Goal: Task Accomplishment & Management: Complete application form

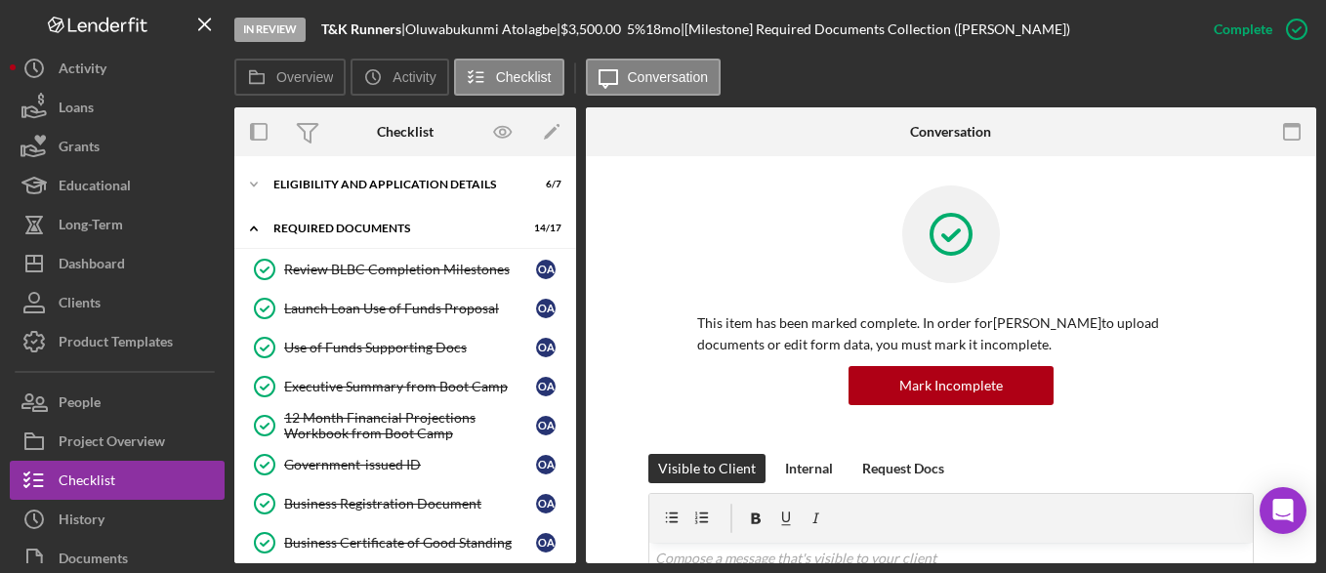
scroll to position [323, 0]
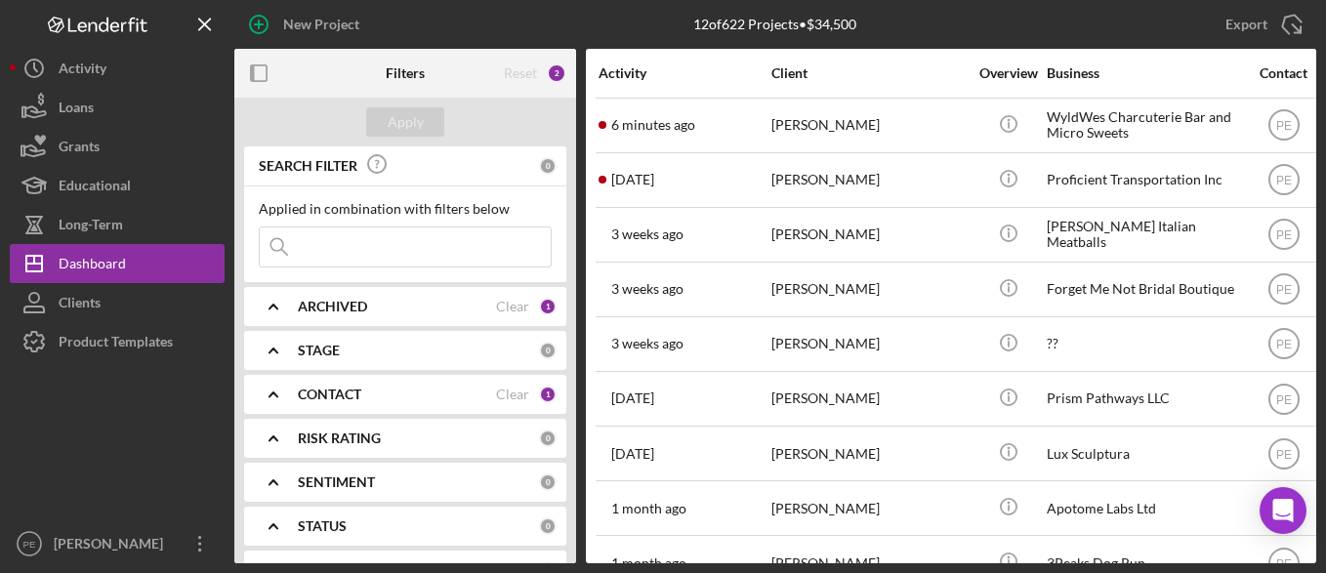
click at [370, 243] on input at bounding box center [405, 246] width 291 height 39
type input "amanda johnson"
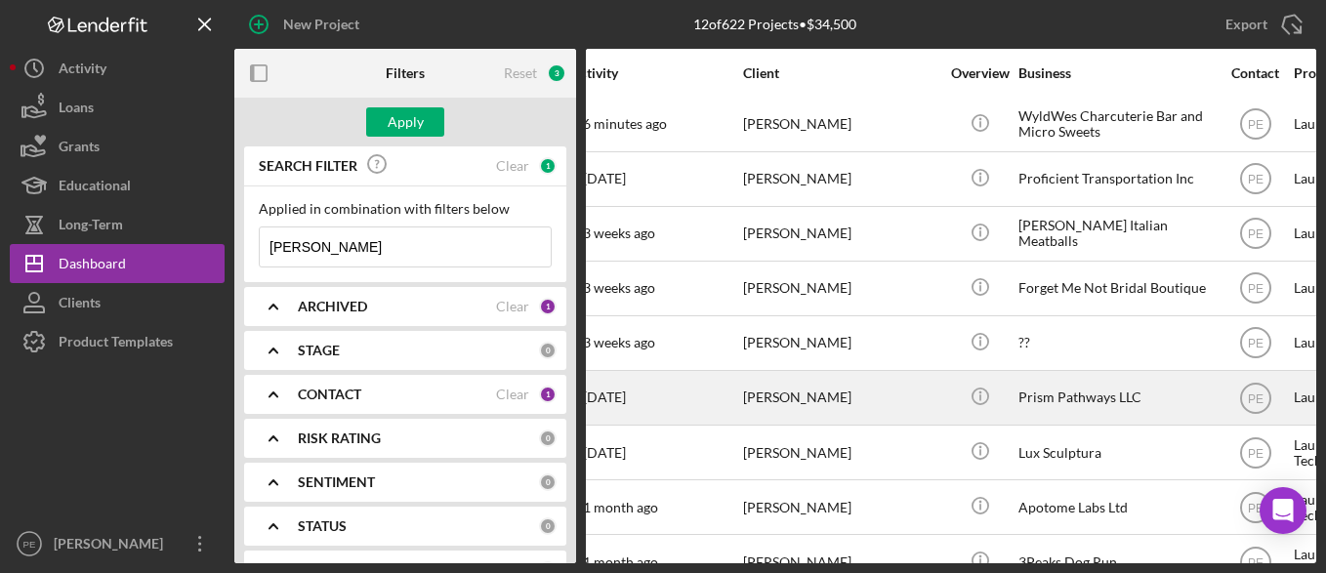
scroll to position [1, 0]
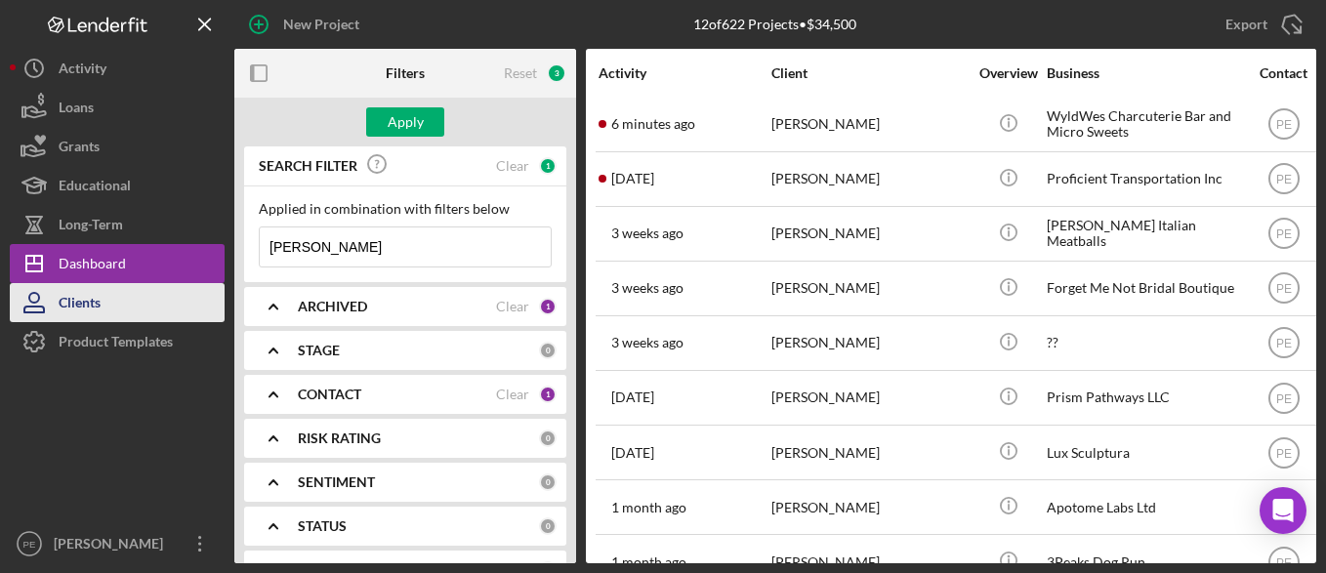
click at [149, 291] on button "Clients" at bounding box center [117, 302] width 215 height 39
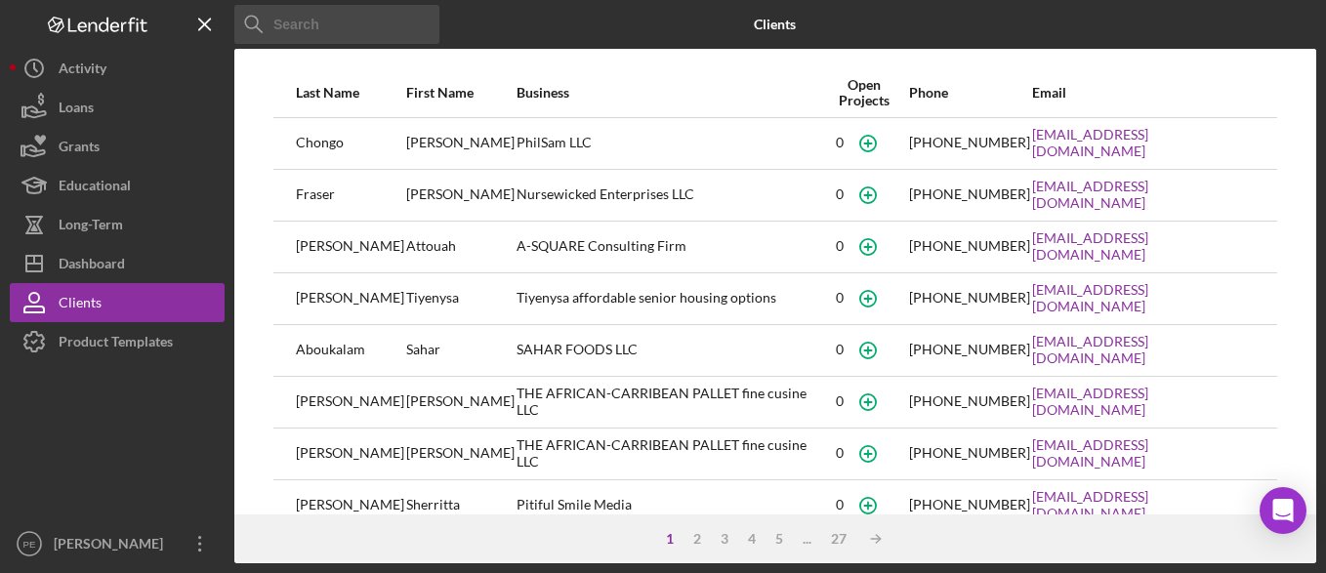
click at [365, 37] on input at bounding box center [336, 24] width 205 height 39
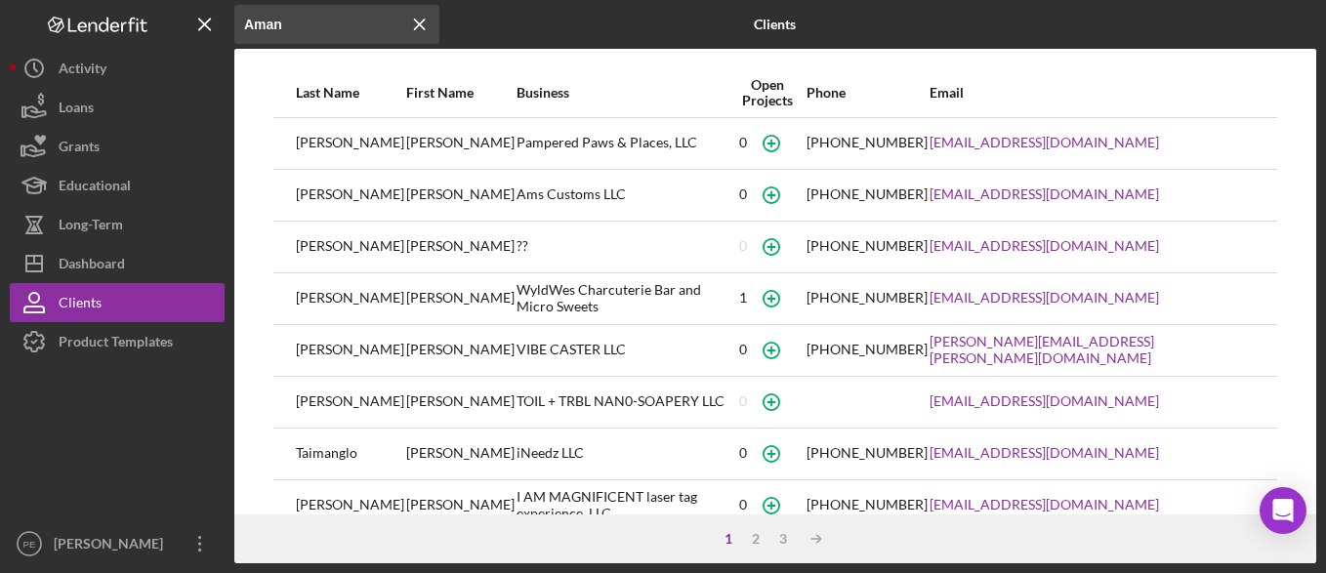
type input "Aman"
click at [775, 147] on icon "button" at bounding box center [770, 143] width 9 height 9
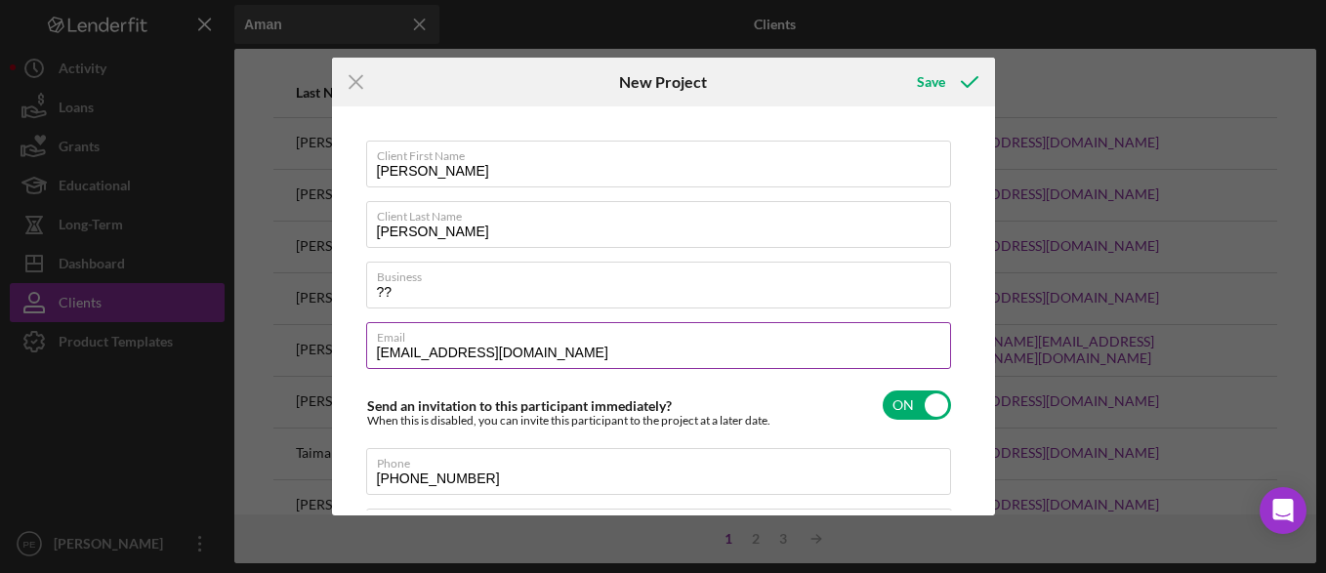
click at [566, 351] on input "AMNIJE1024@AOL.COM" at bounding box center [658, 345] width 585 height 47
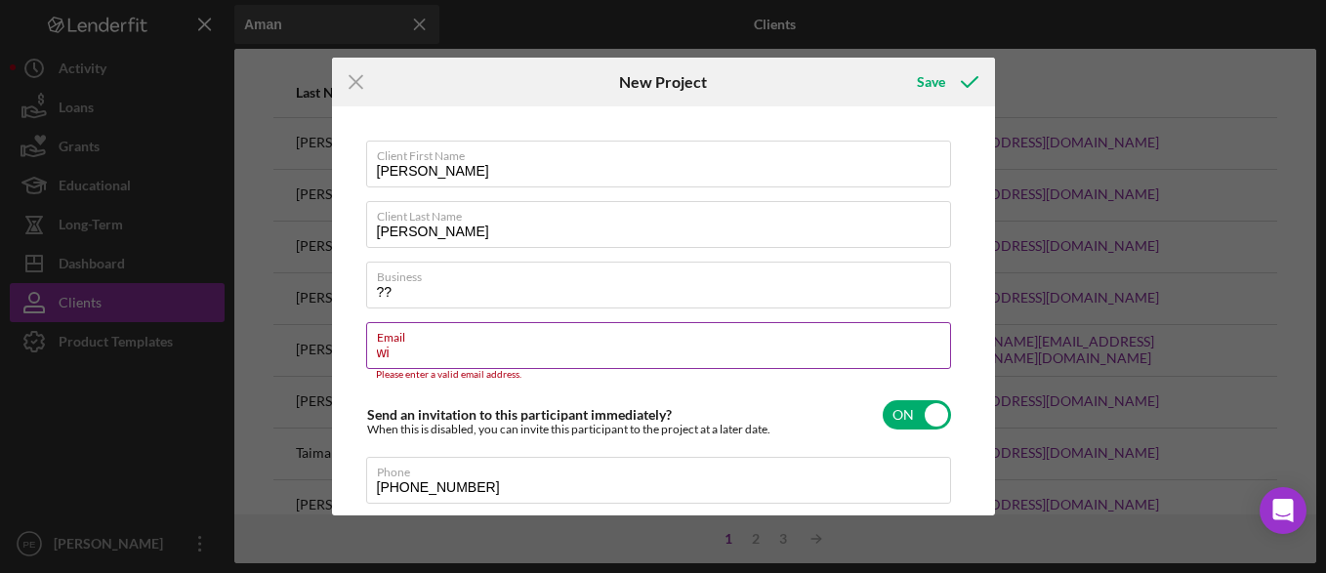
click at [404, 355] on input "wi" at bounding box center [658, 345] width 585 height 47
paste input "WyldWesbar@gmail.com"
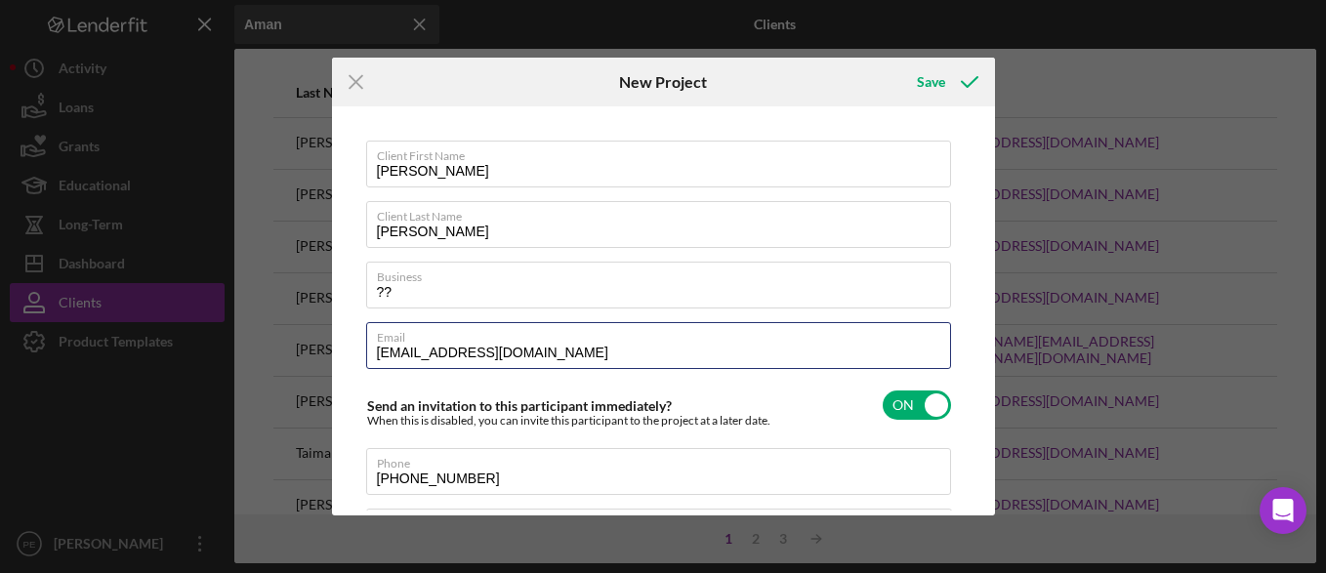
type input "WyldWesbar@gmail.com"
click at [630, 376] on div "Client First Name Amanda Client Last Name Johnson Business ?? Email WyldWesbar@…" at bounding box center [659, 415] width 586 height 548
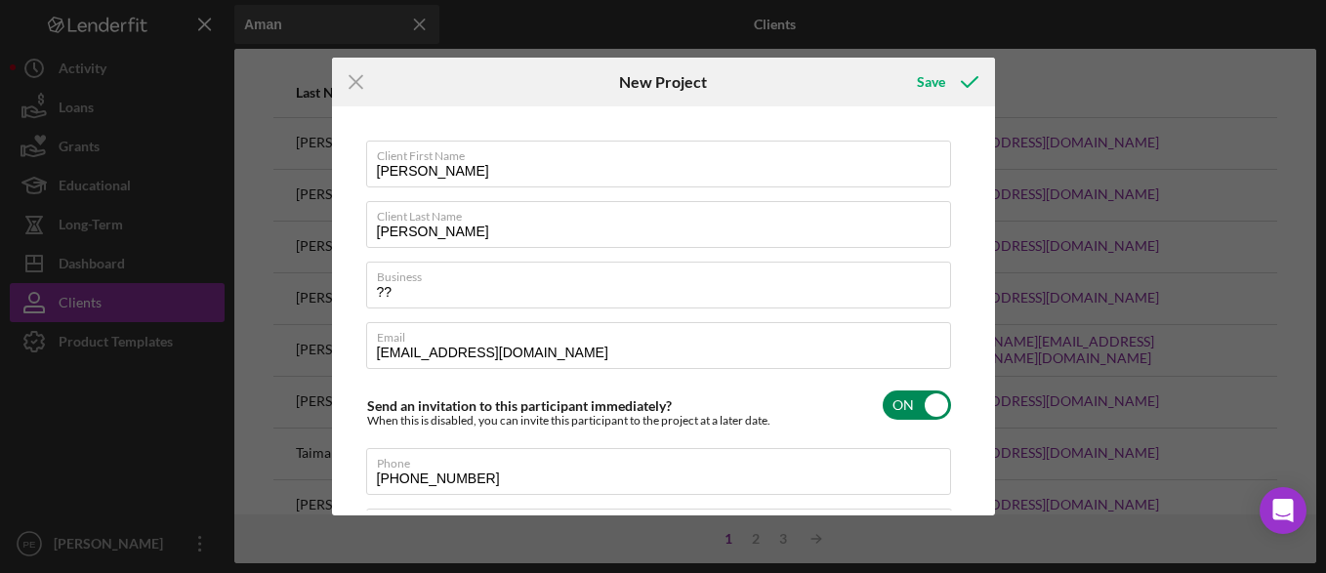
click at [920, 409] on input "checkbox" at bounding box center [917, 405] width 68 height 29
checkbox input "false"
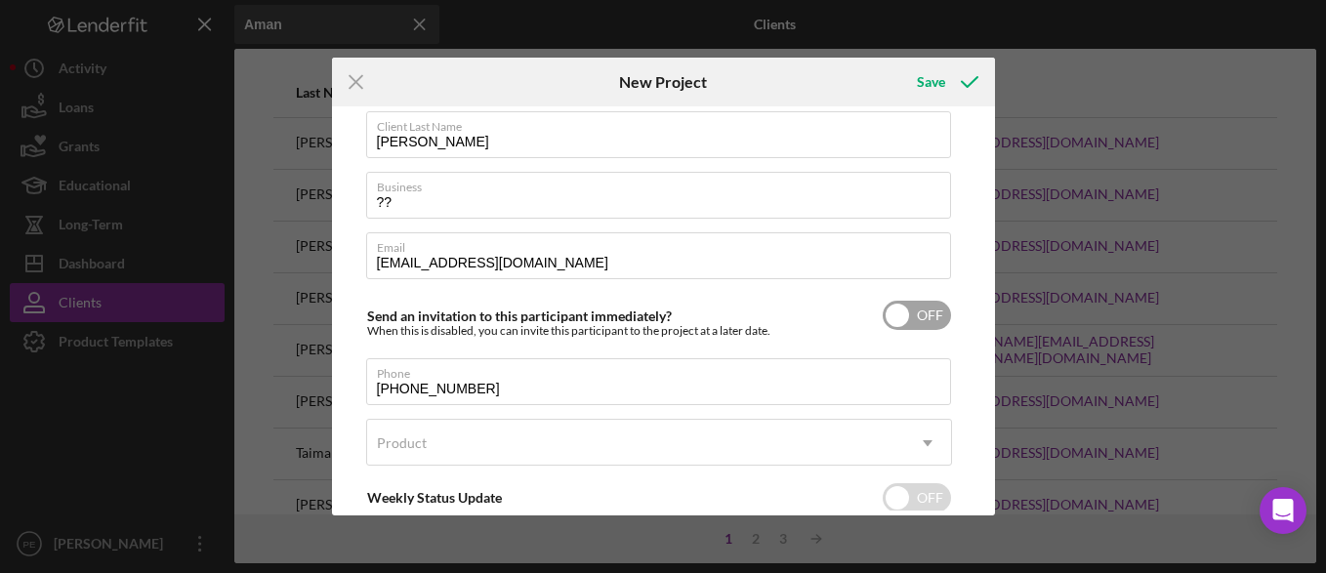
scroll to position [91, 0]
click at [438, 199] on input "??" at bounding box center [658, 194] width 585 height 47
type input "?"
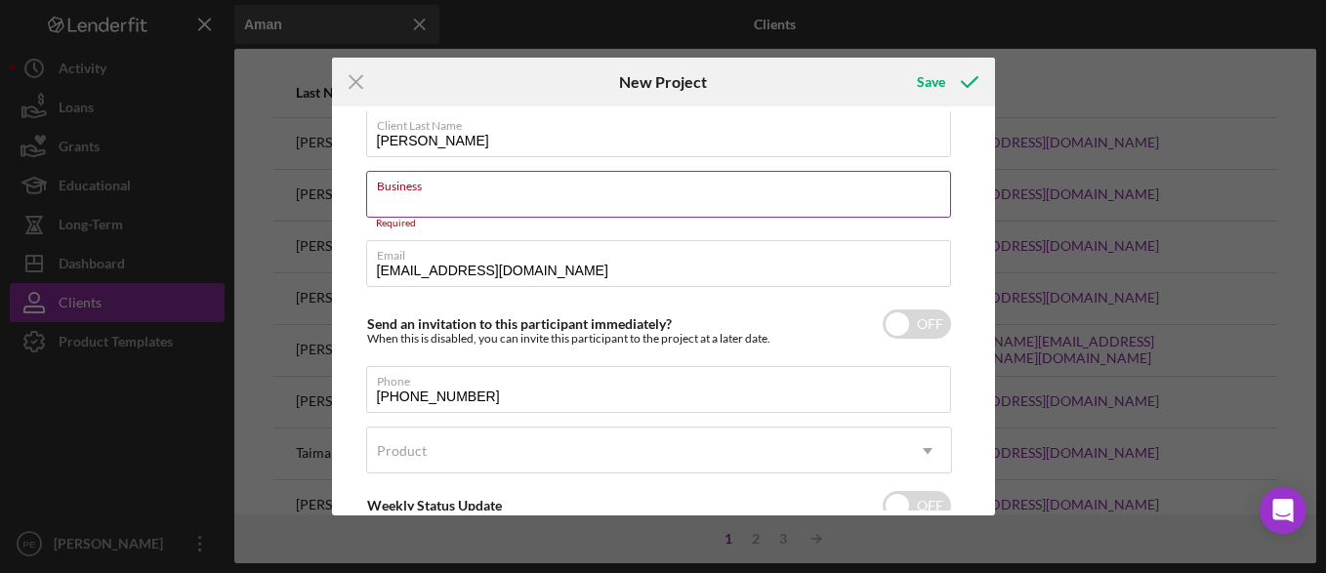
click at [428, 198] on input "Business" at bounding box center [658, 194] width 585 height 47
paste input "WyldWes Charcuterie Bar and Micro Sweets"
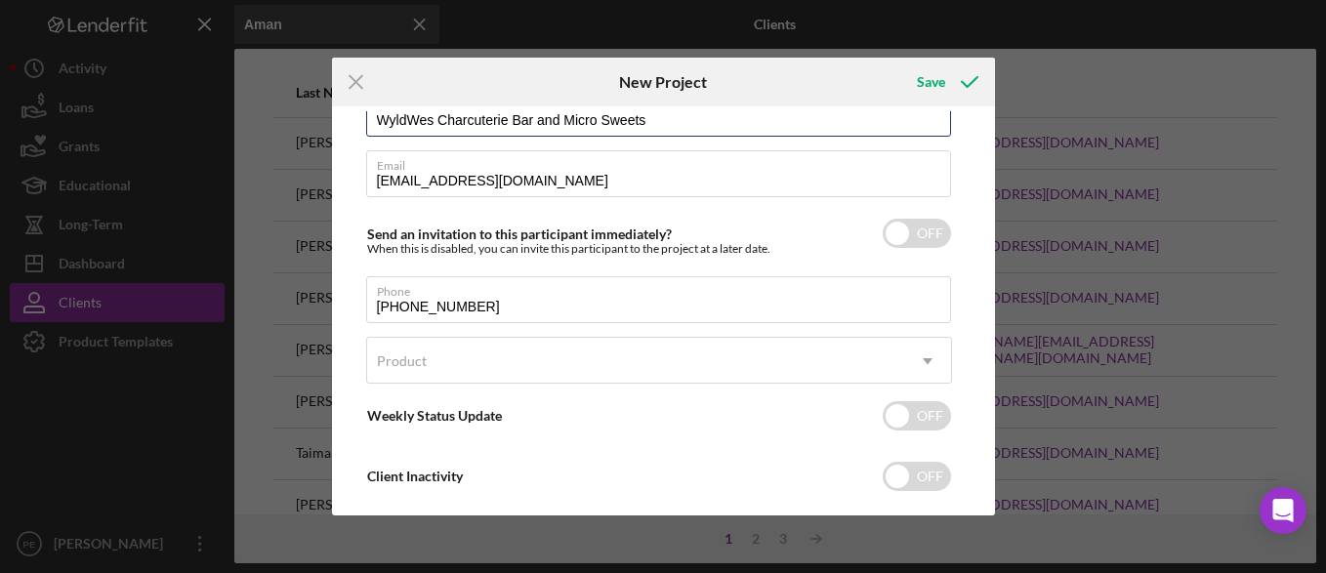
scroll to position [173, 0]
type input "WyldWes Charcuterie Bar and Micro Sweets"
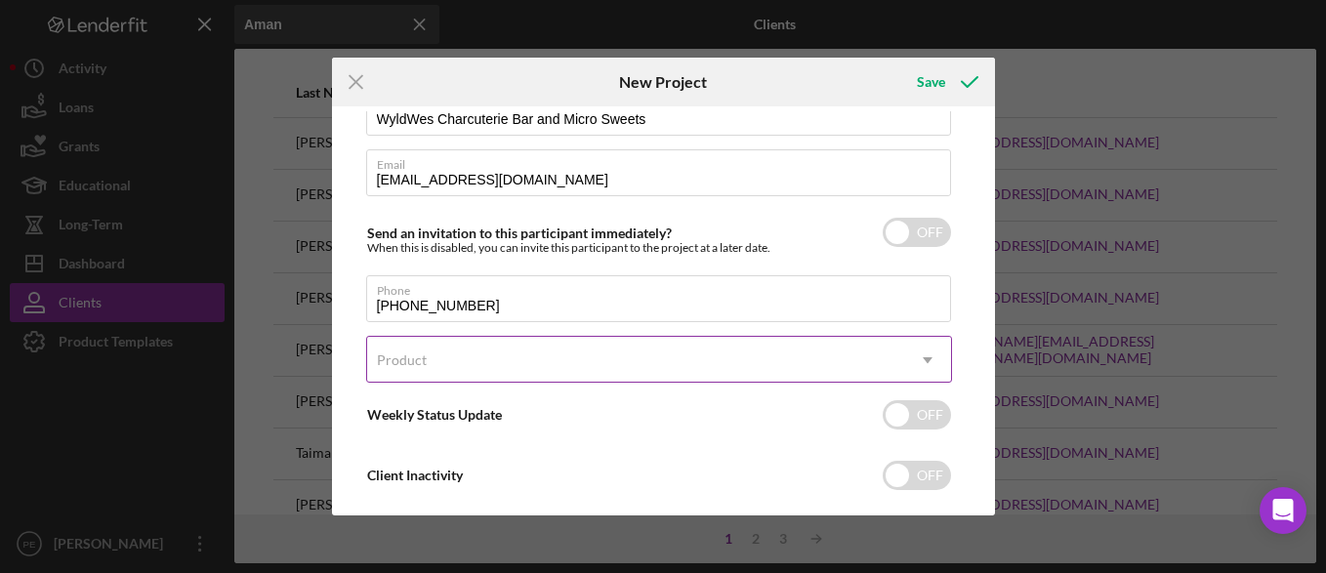
click at [940, 363] on icon "Icon/Dropdown Arrow" at bounding box center [927, 360] width 47 height 47
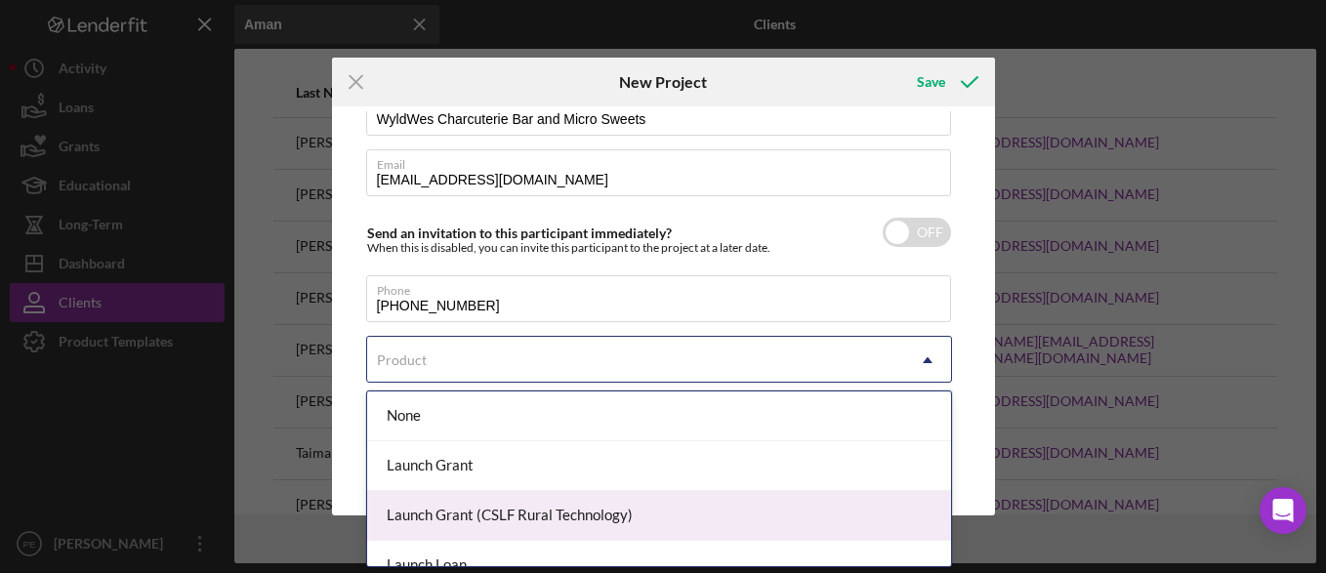
drag, startPoint x: 610, startPoint y: 473, endPoint x: 603, endPoint y: 508, distance: 34.8
click at [603, 508] on div "None Launch Grant Launch Grant (CSLF Rural Technology) Launch Loan REBILT Seed …" at bounding box center [659, 478] width 584 height 175
click at [603, 508] on div "Launch Grant (CSLF Rural Technology)" at bounding box center [659, 516] width 584 height 50
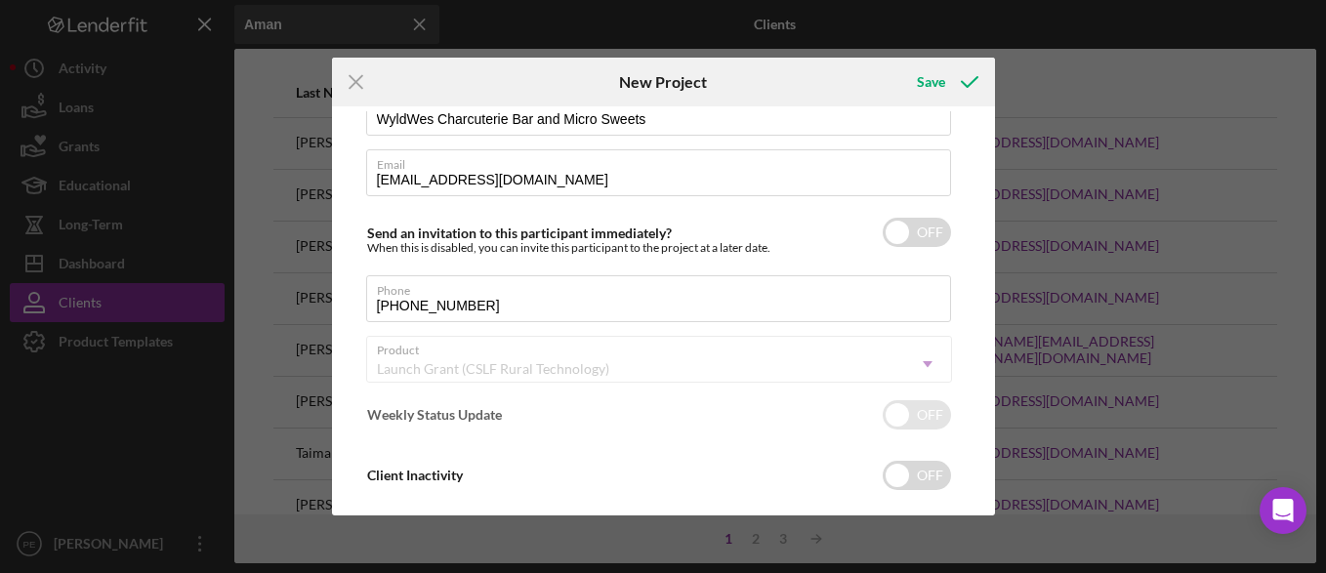
checkbox input "true"
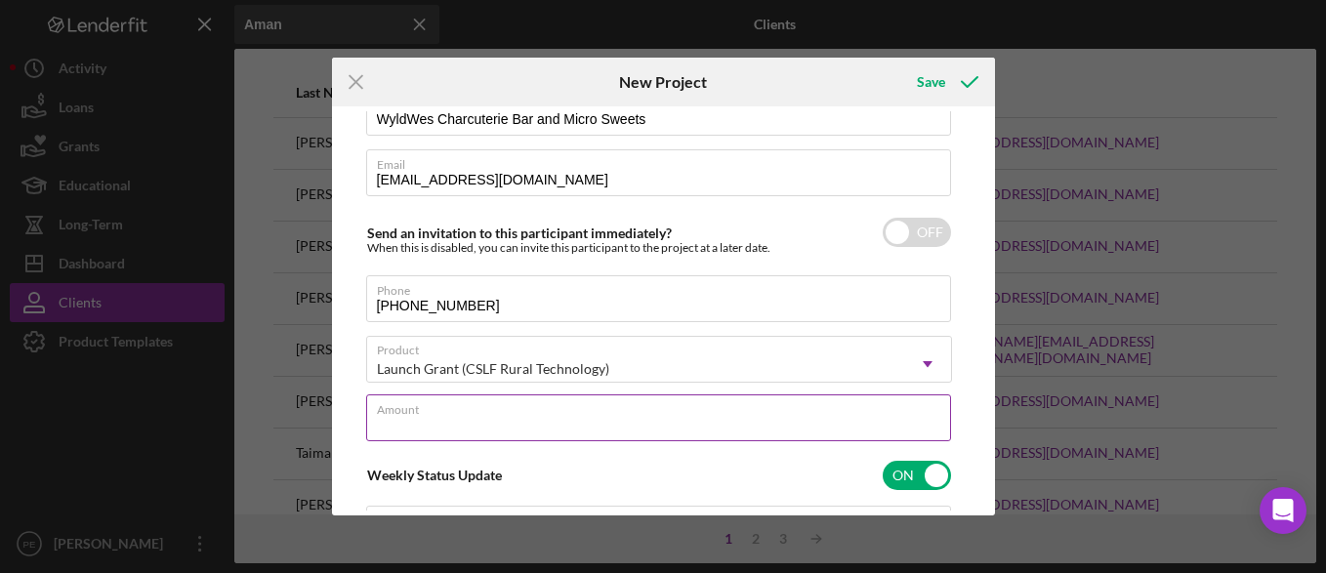
click at [618, 424] on input "Amount" at bounding box center [658, 417] width 585 height 47
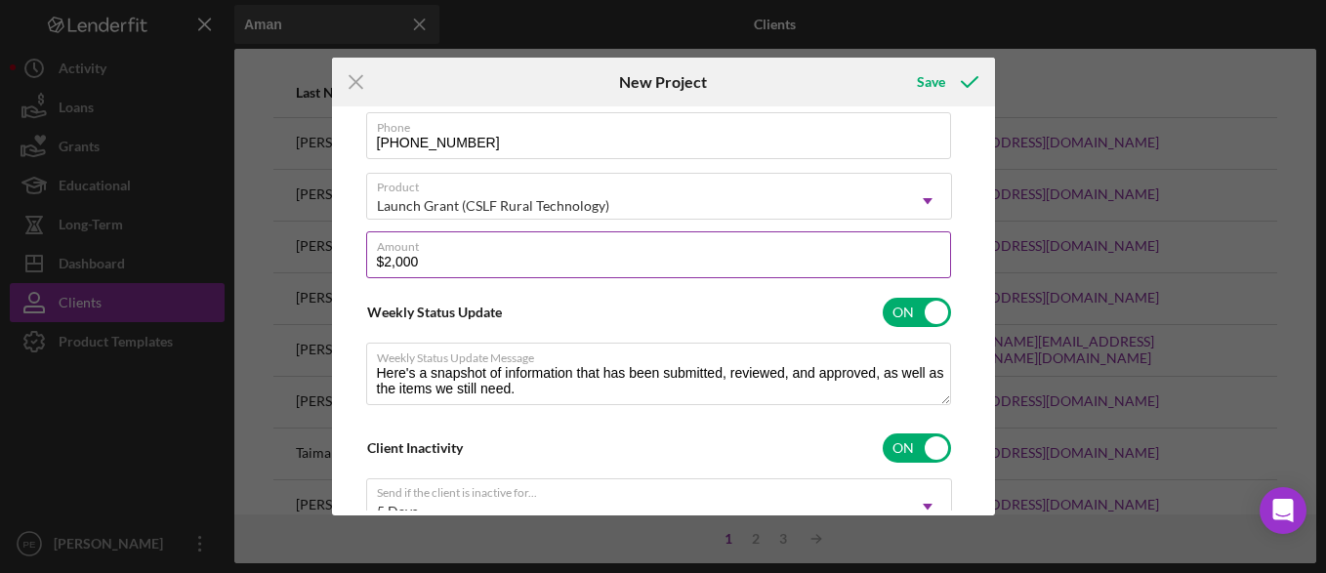
scroll to position [362, 0]
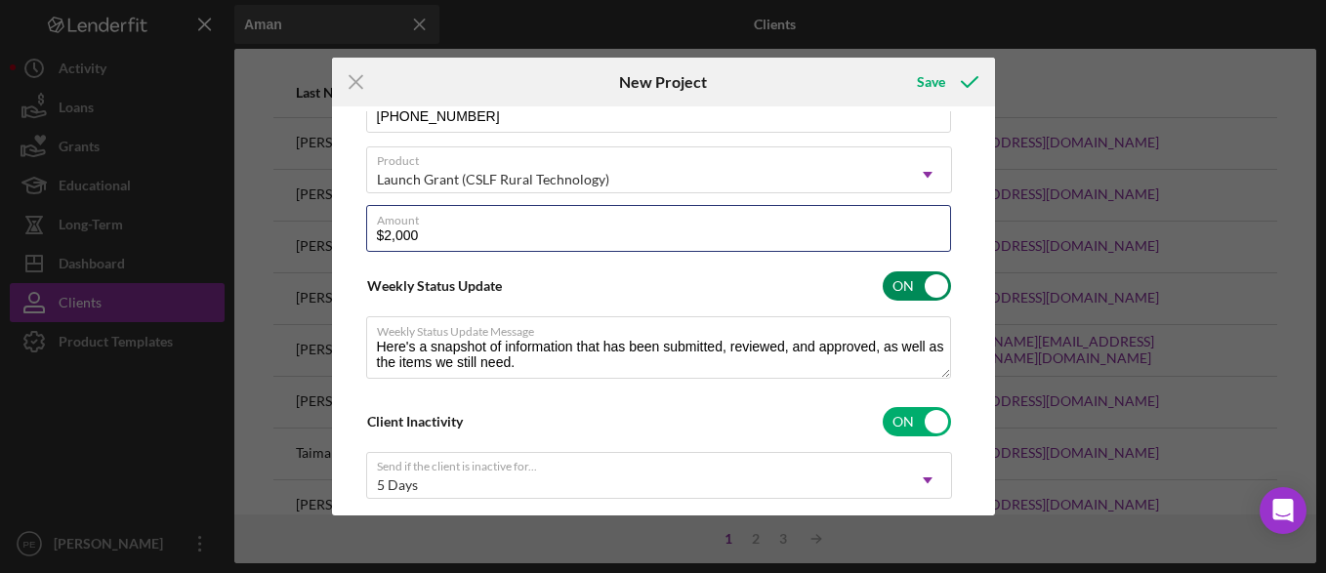
type input "$2,000"
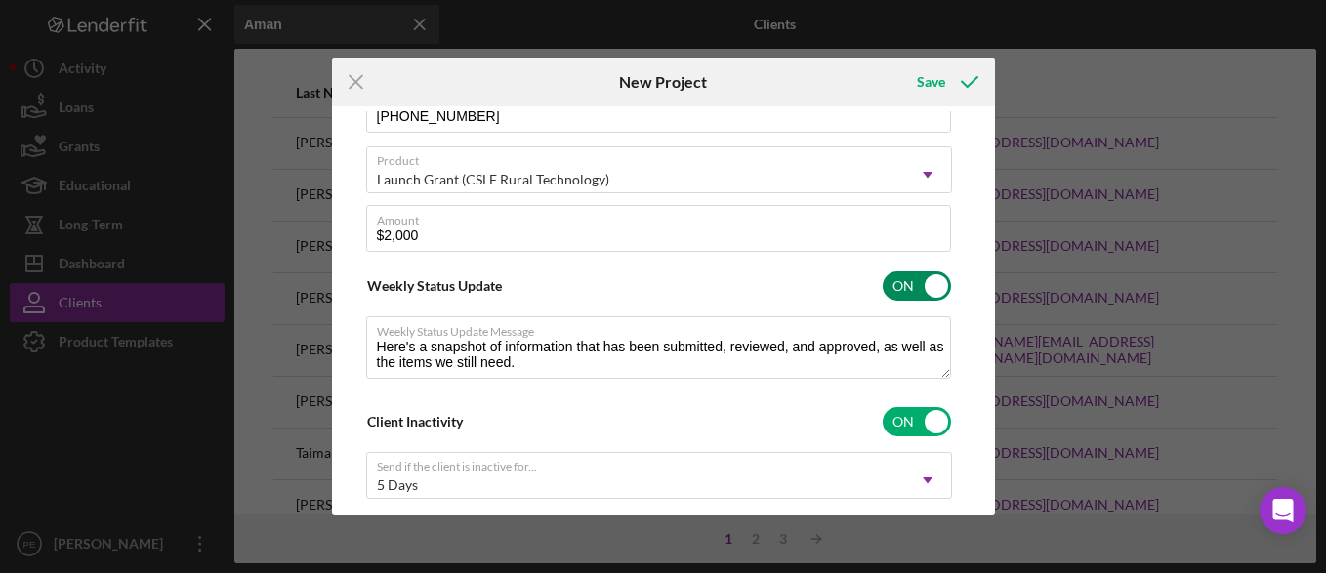
click at [942, 298] on input "checkbox" at bounding box center [917, 285] width 68 height 29
checkbox input "false"
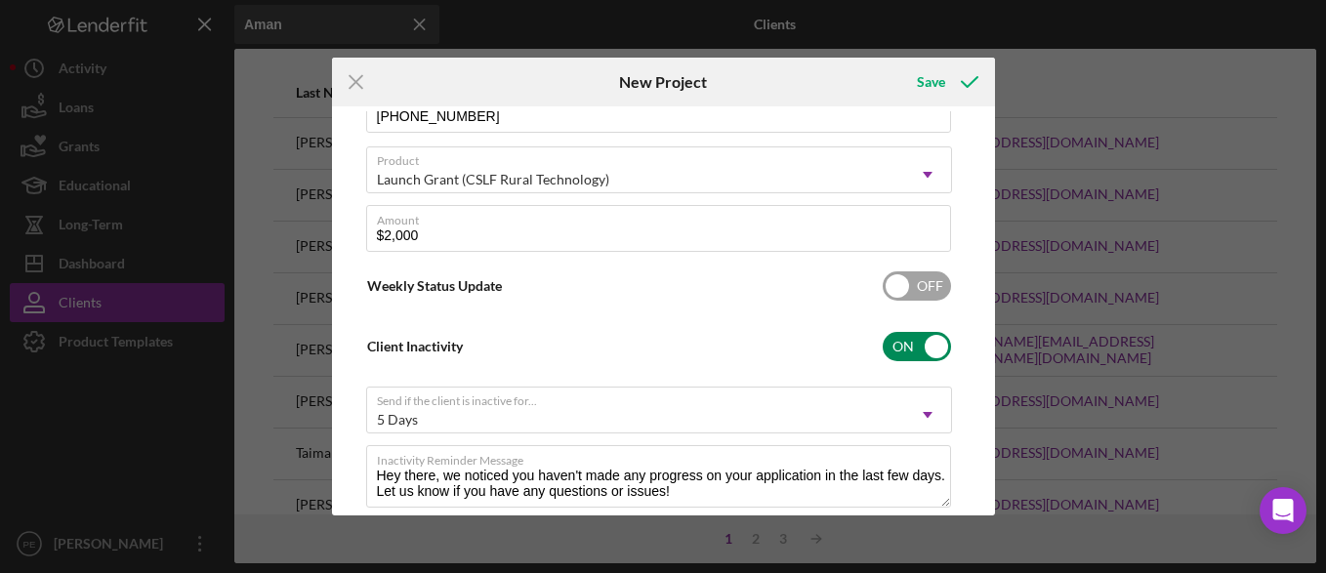
click at [930, 346] on input "checkbox" at bounding box center [917, 346] width 68 height 29
checkbox input "false"
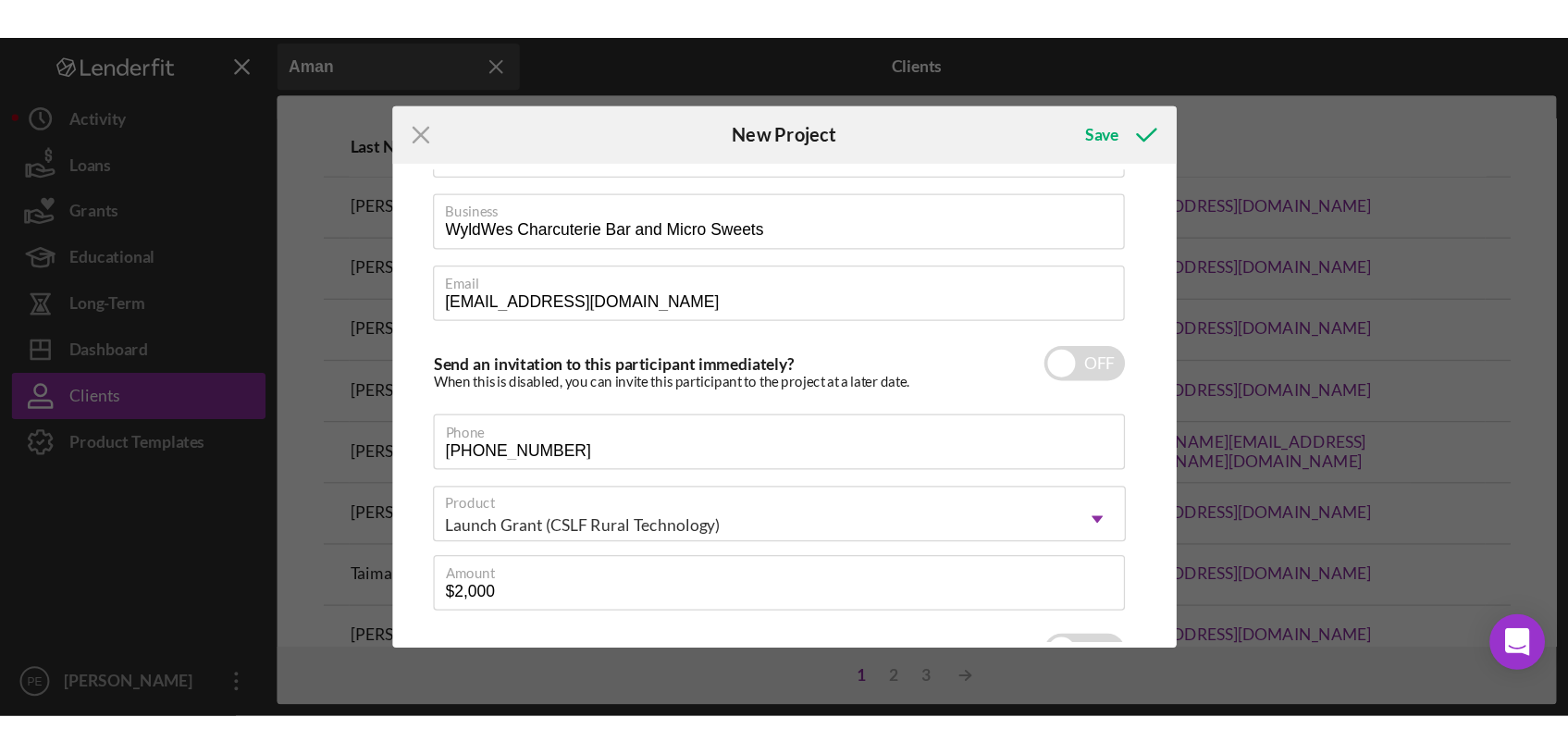
scroll to position [0, 0]
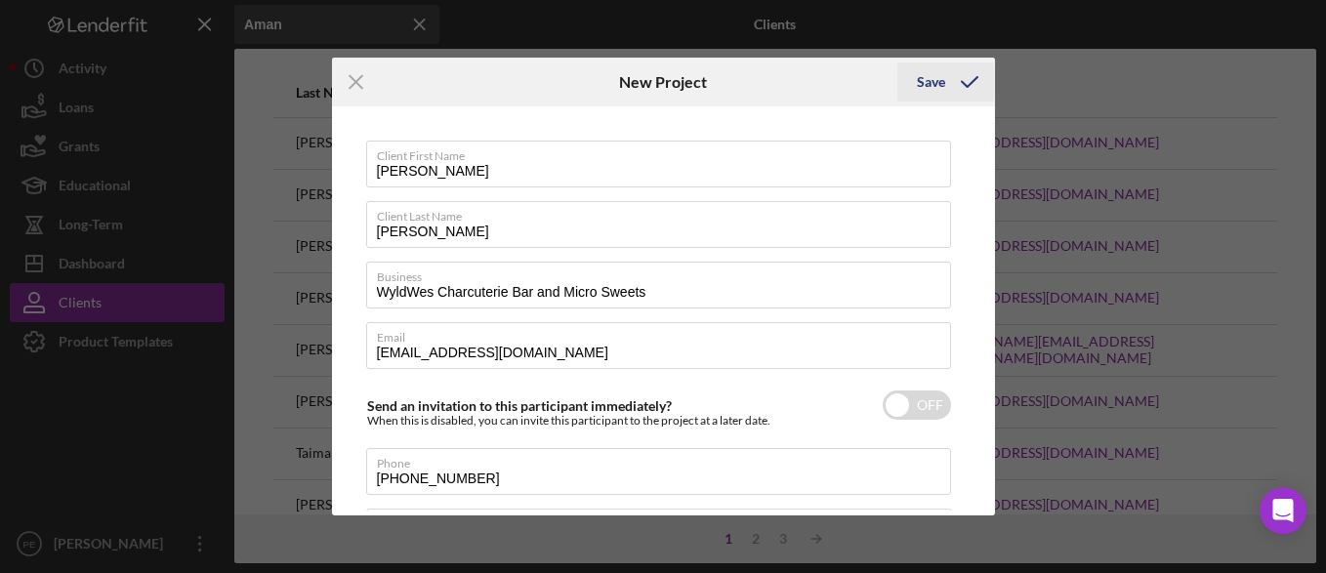
click at [930, 86] on div "Save" at bounding box center [931, 81] width 28 height 39
type input "??"
type input "AMNIJE1024@AOL.COM"
checkbox input "true"
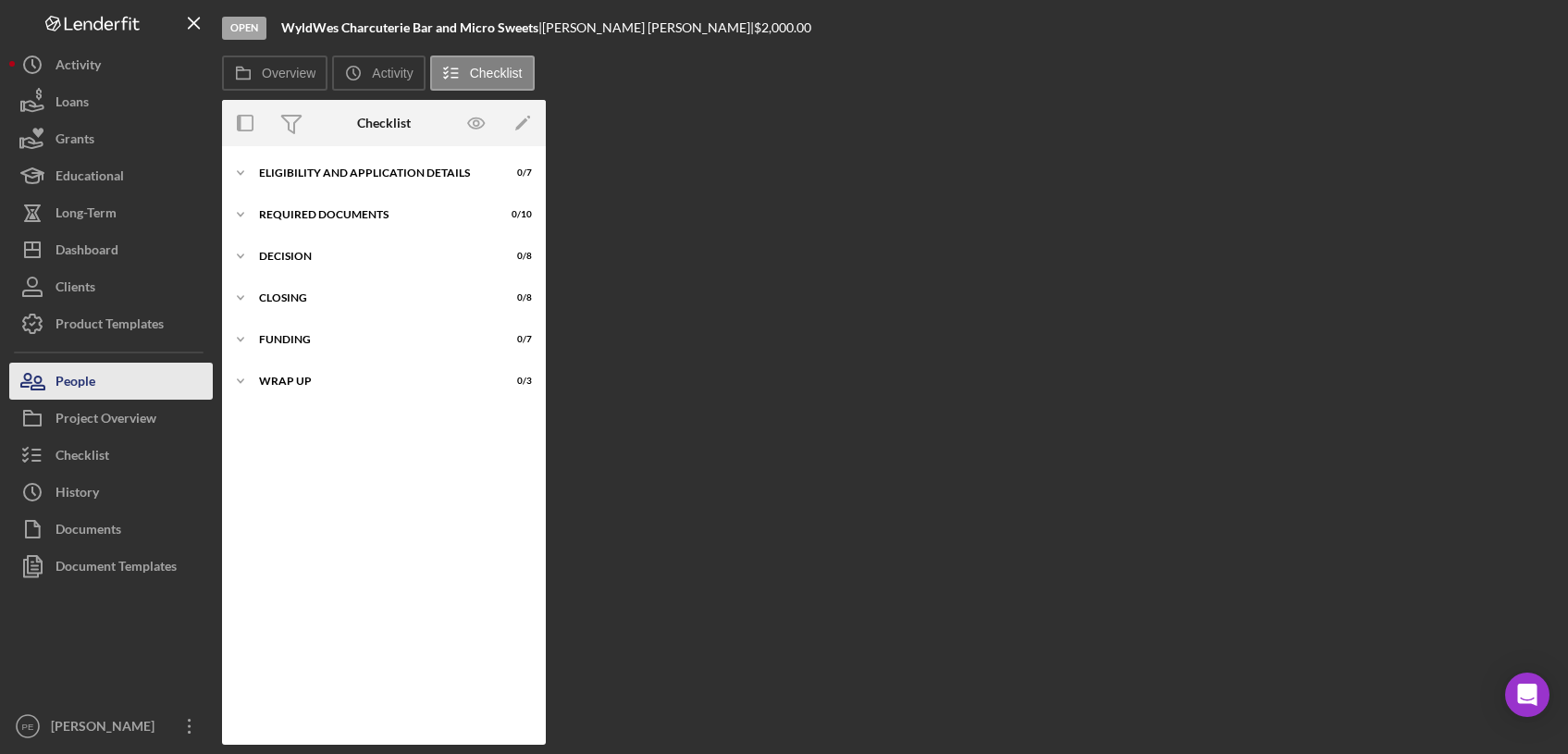
click at [110, 393] on button "People" at bounding box center [111, 381] width 204 height 37
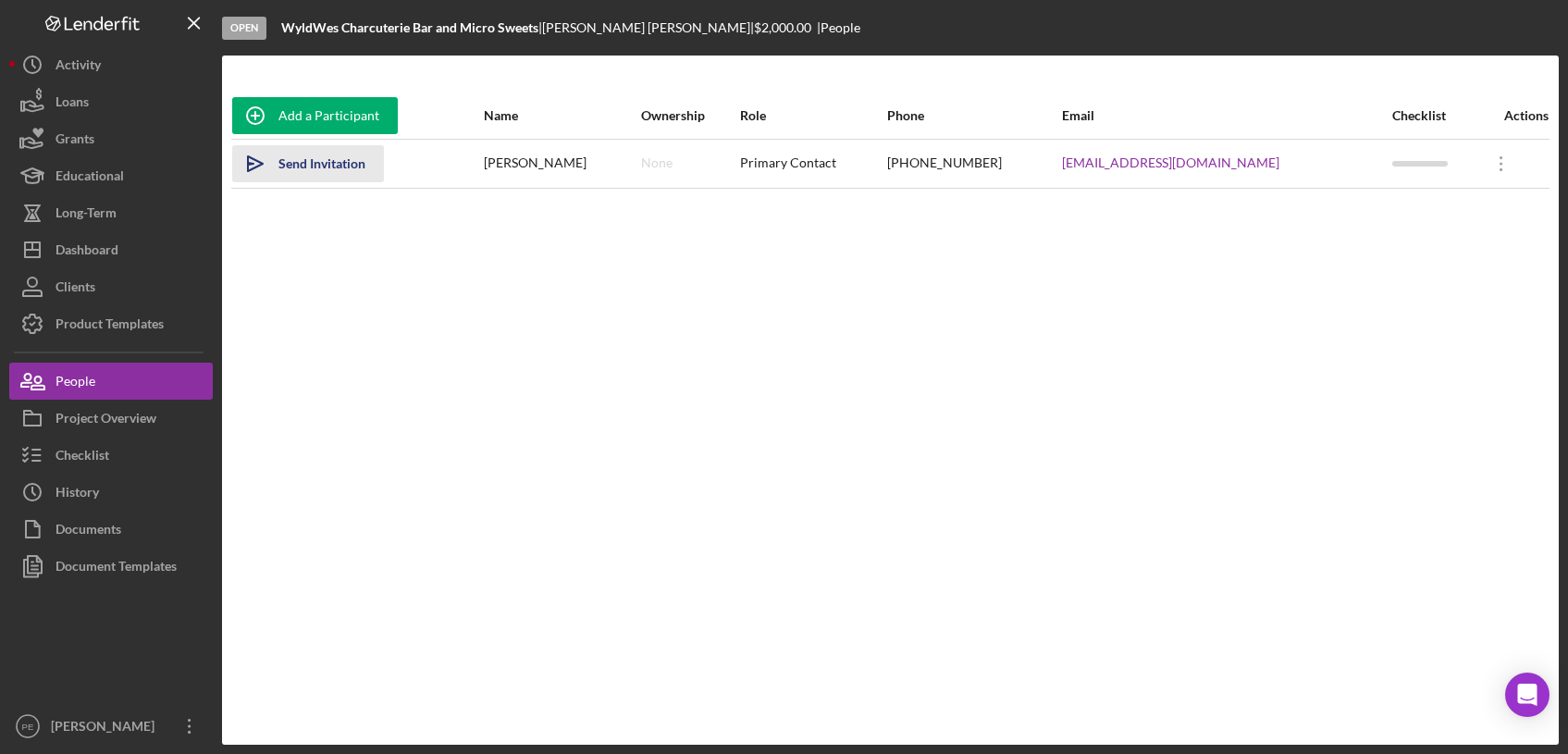
click at [259, 162] on icon "Icon/icon-invite-send" at bounding box center [255, 163] width 46 height 46
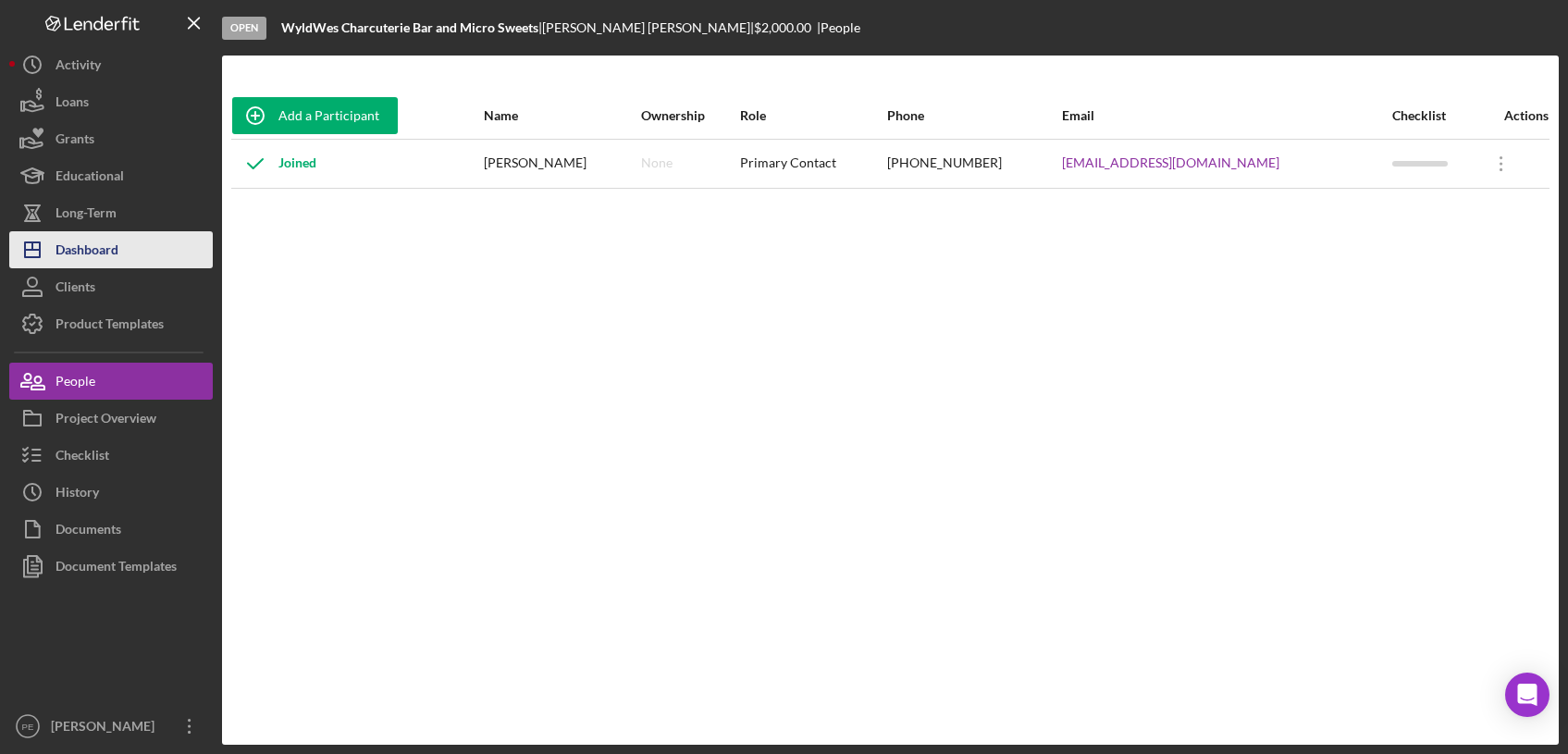
click at [106, 259] on div "Dashboard" at bounding box center [87, 252] width 63 height 42
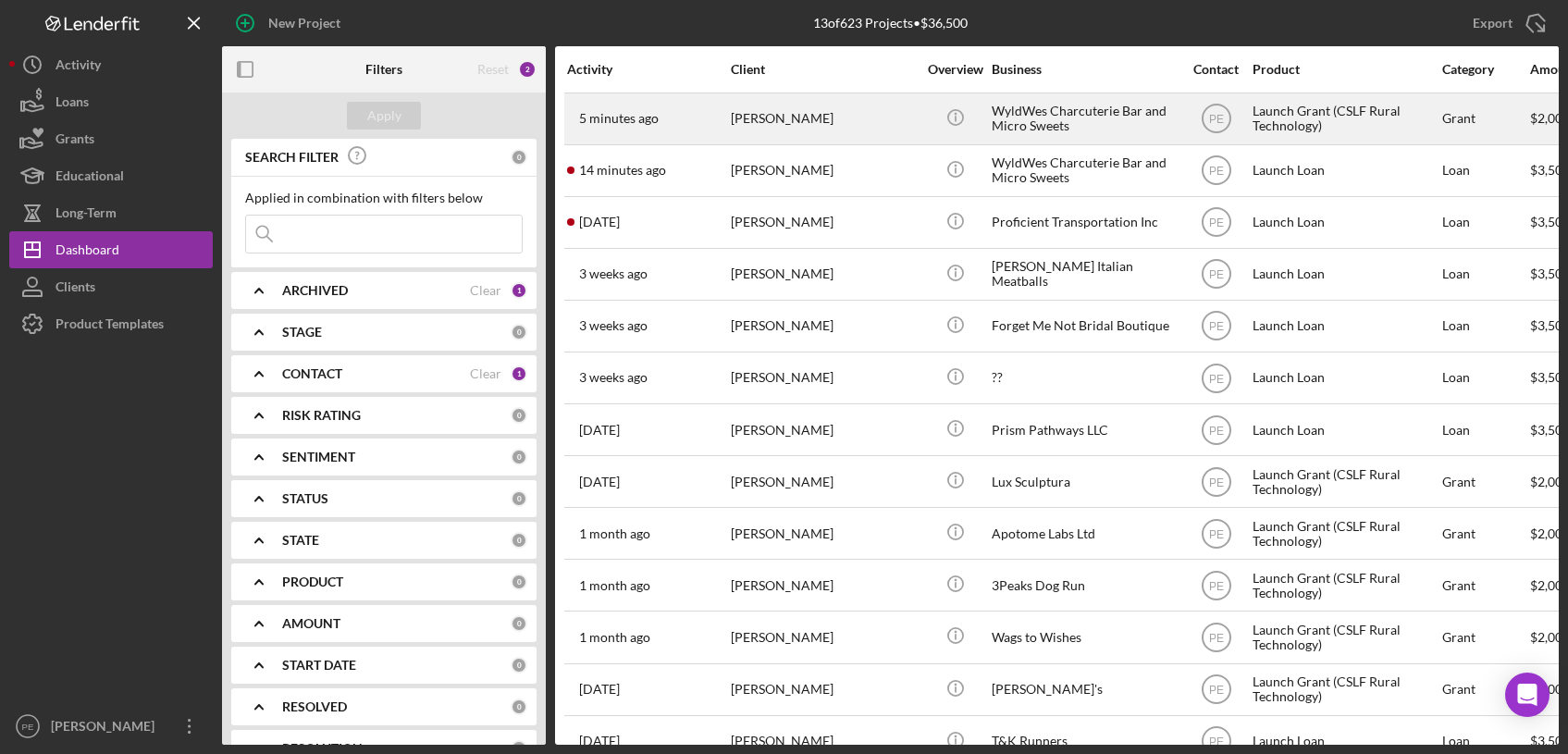
click at [642, 121] on time "5 minutes ago" at bounding box center [619, 118] width 80 height 15
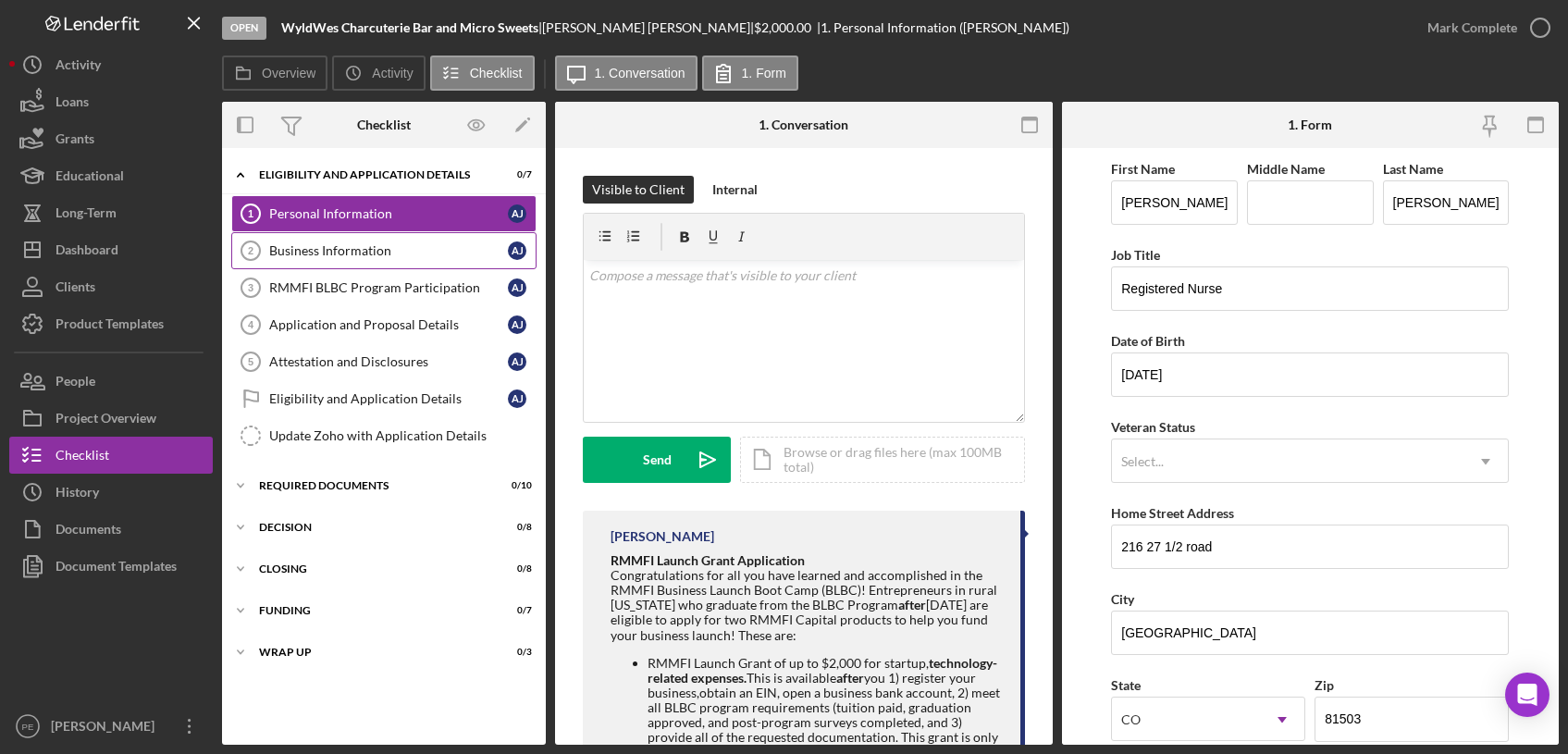
click at [374, 254] on div "Business Information" at bounding box center [388, 251] width 239 height 15
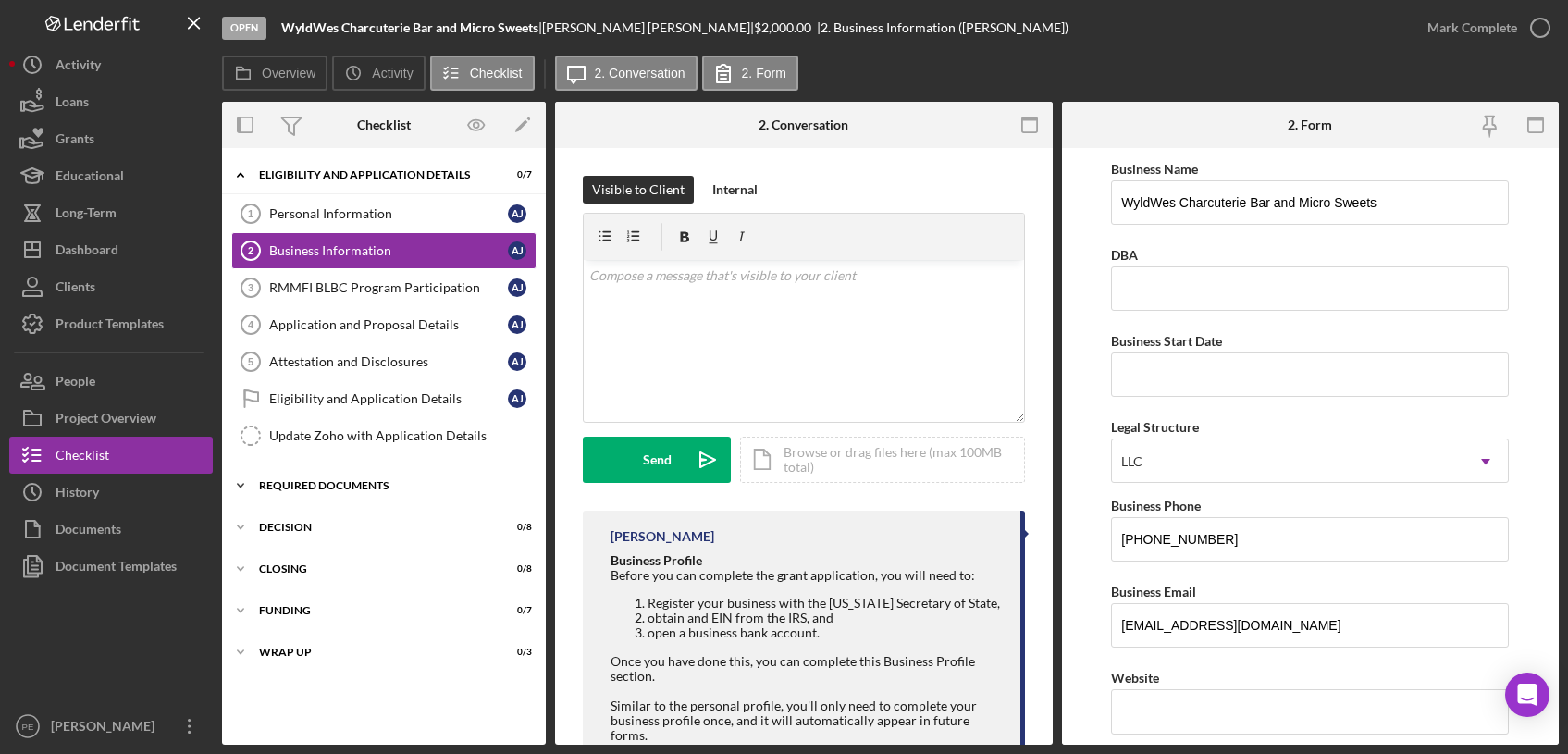
click at [243, 176] on polyline at bounding box center [241, 175] width 6 height 4
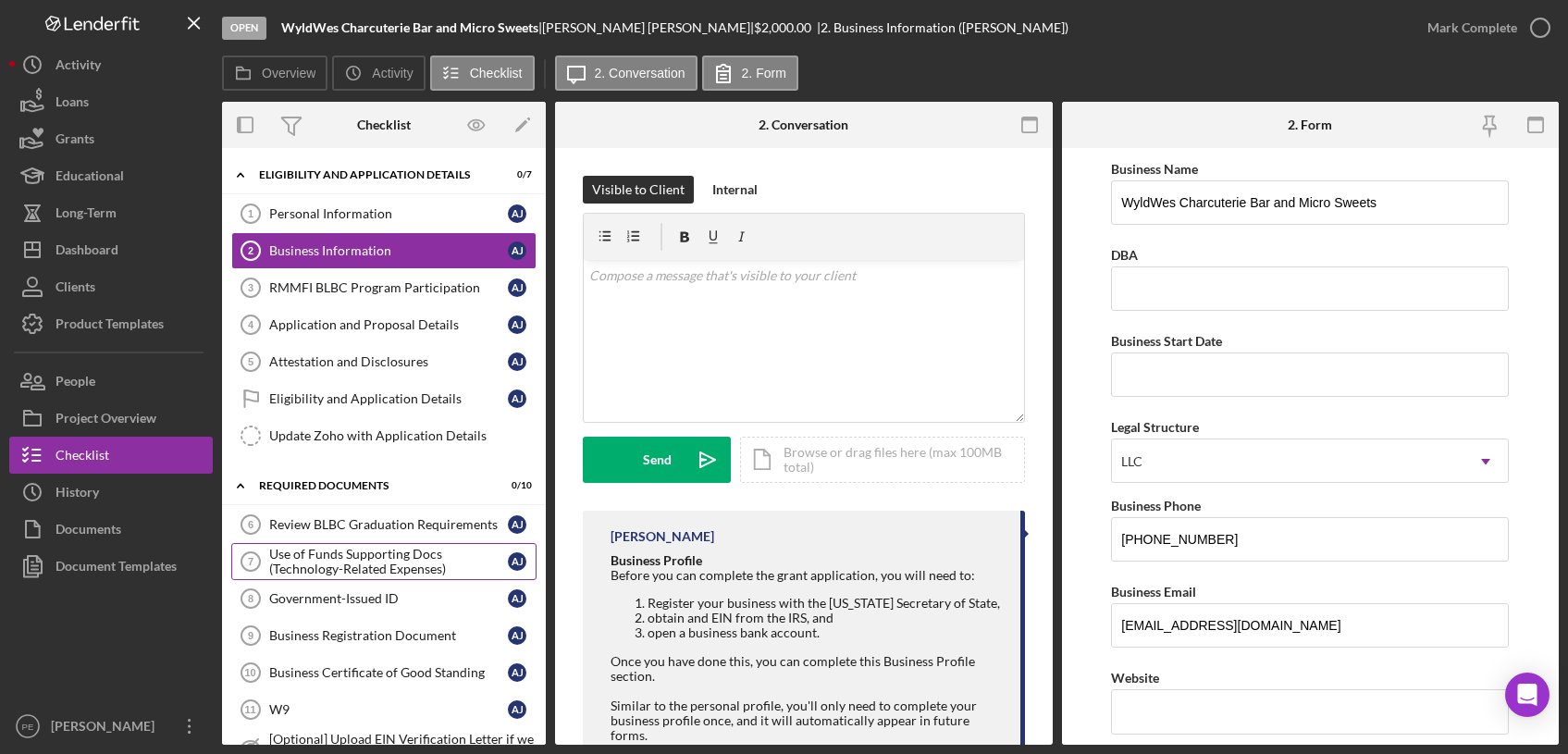
click at [434, 561] on div "Use of Funds Supporting Docs (Technology-Related Expenses)" at bounding box center [388, 561] width 239 height 29
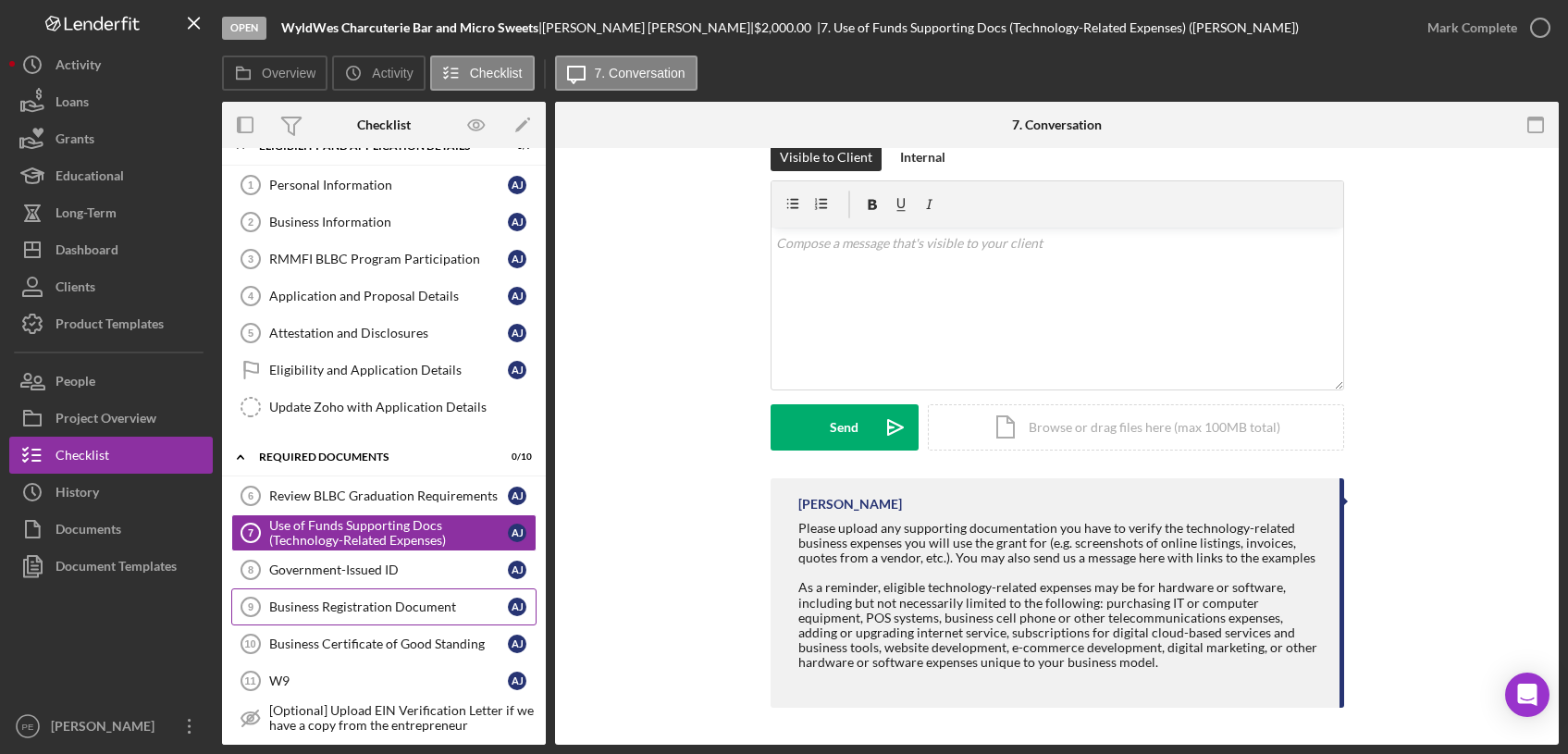
scroll to position [45, 0]
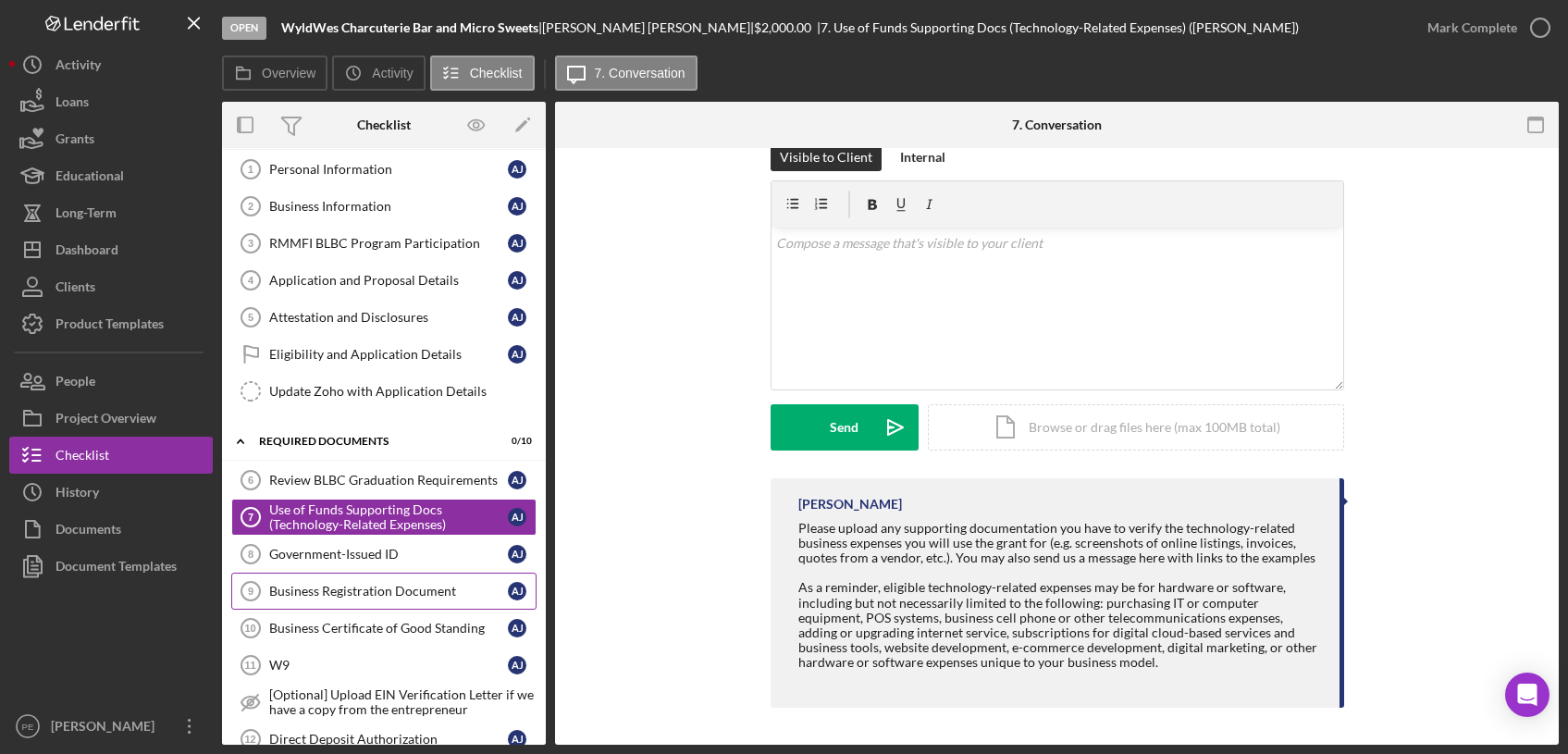
click at [410, 600] on link "Business Registration Document 9 Business Registration Document A J" at bounding box center [384, 590] width 305 height 37
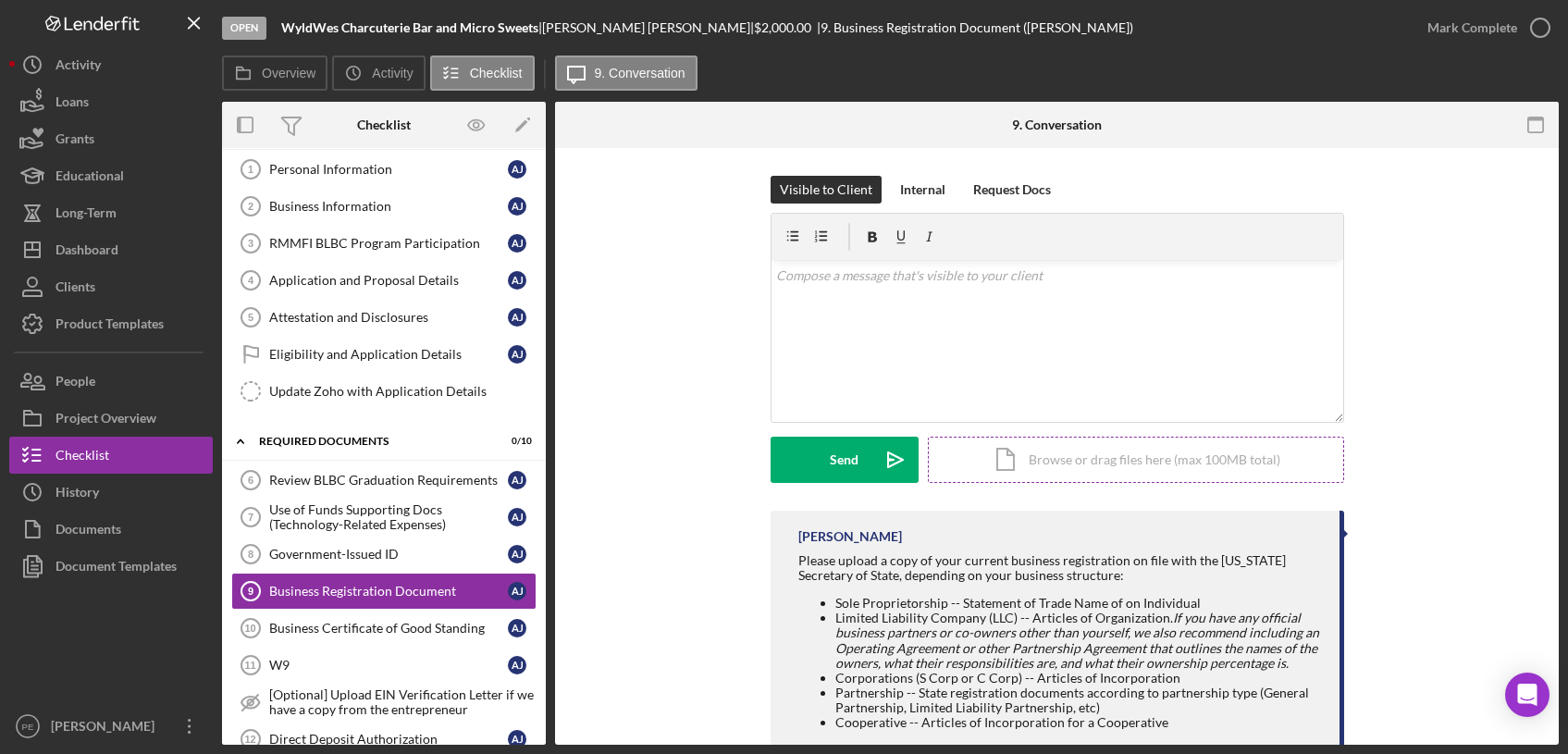
click at [1081, 459] on div "Icon/Document Browse or drag files here (max 100MB total) Tap to choose files o…" at bounding box center [1135, 459] width 416 height 46
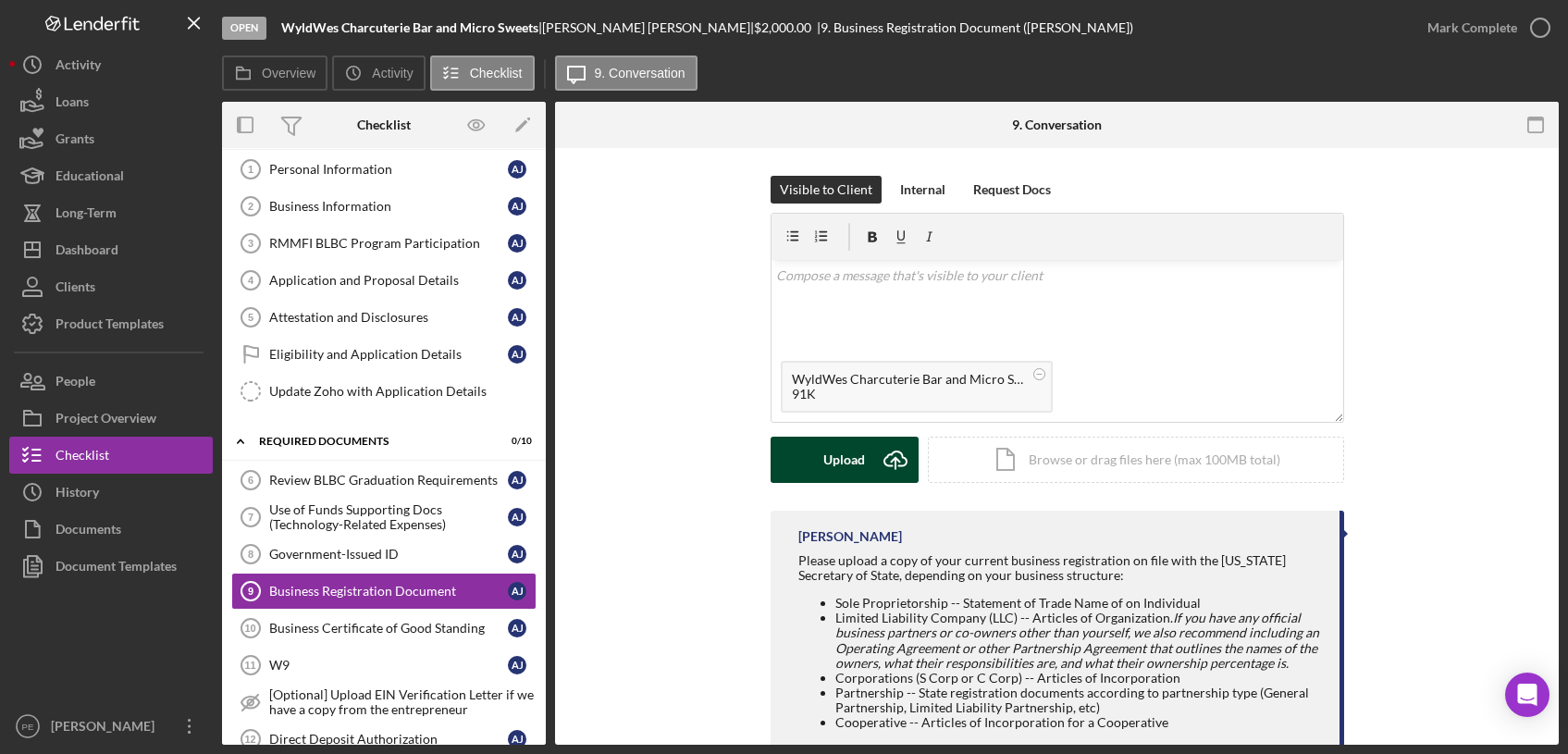
click at [820, 467] on button "Upload Icon/Upload" at bounding box center [844, 459] width 148 height 46
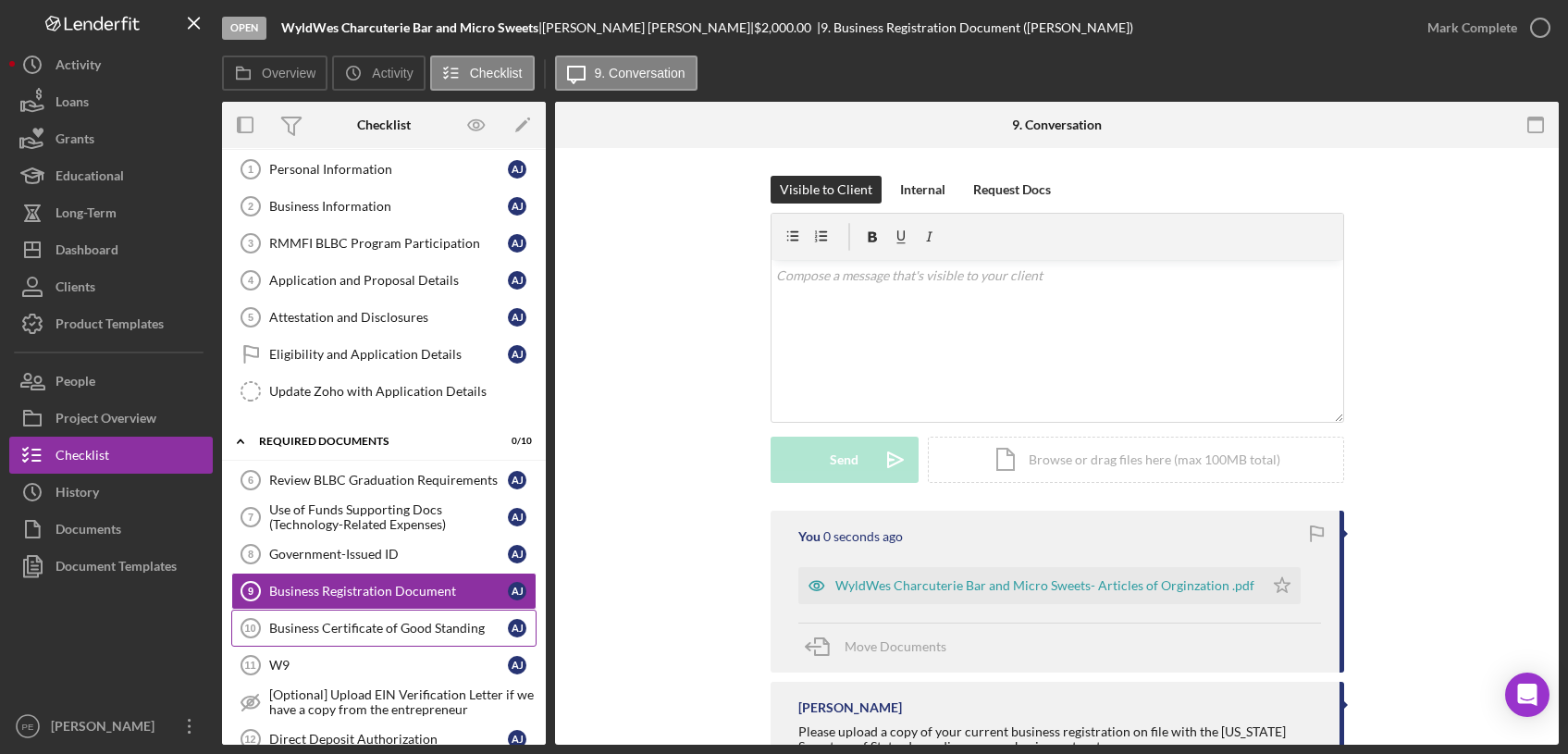
click at [381, 620] on div "Business Certificate of Good Standing" at bounding box center [388, 628] width 239 height 15
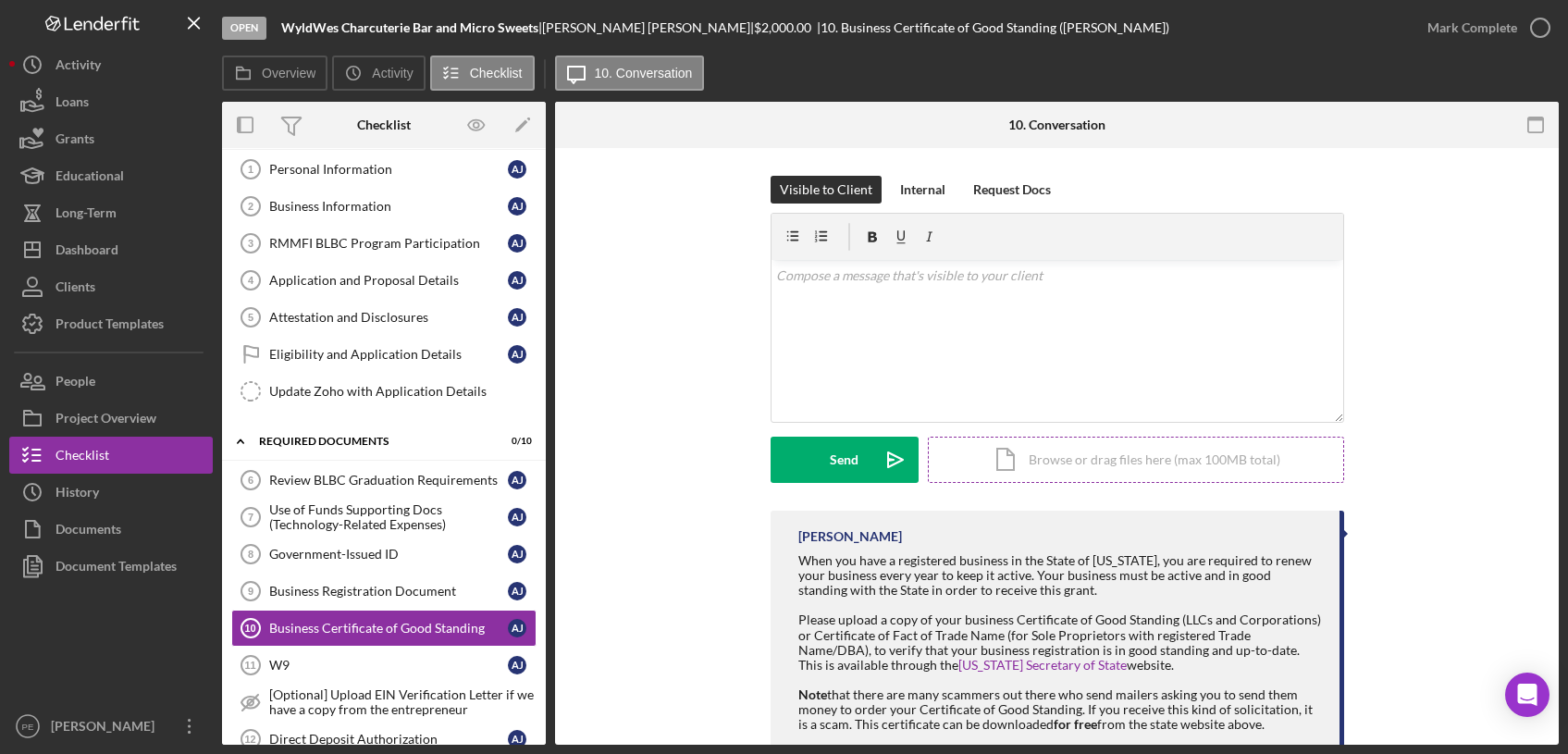
click at [1051, 459] on div "Icon/Document Browse or drag files here (max 100MB total) Tap to choose files o…" at bounding box center [1135, 459] width 416 height 46
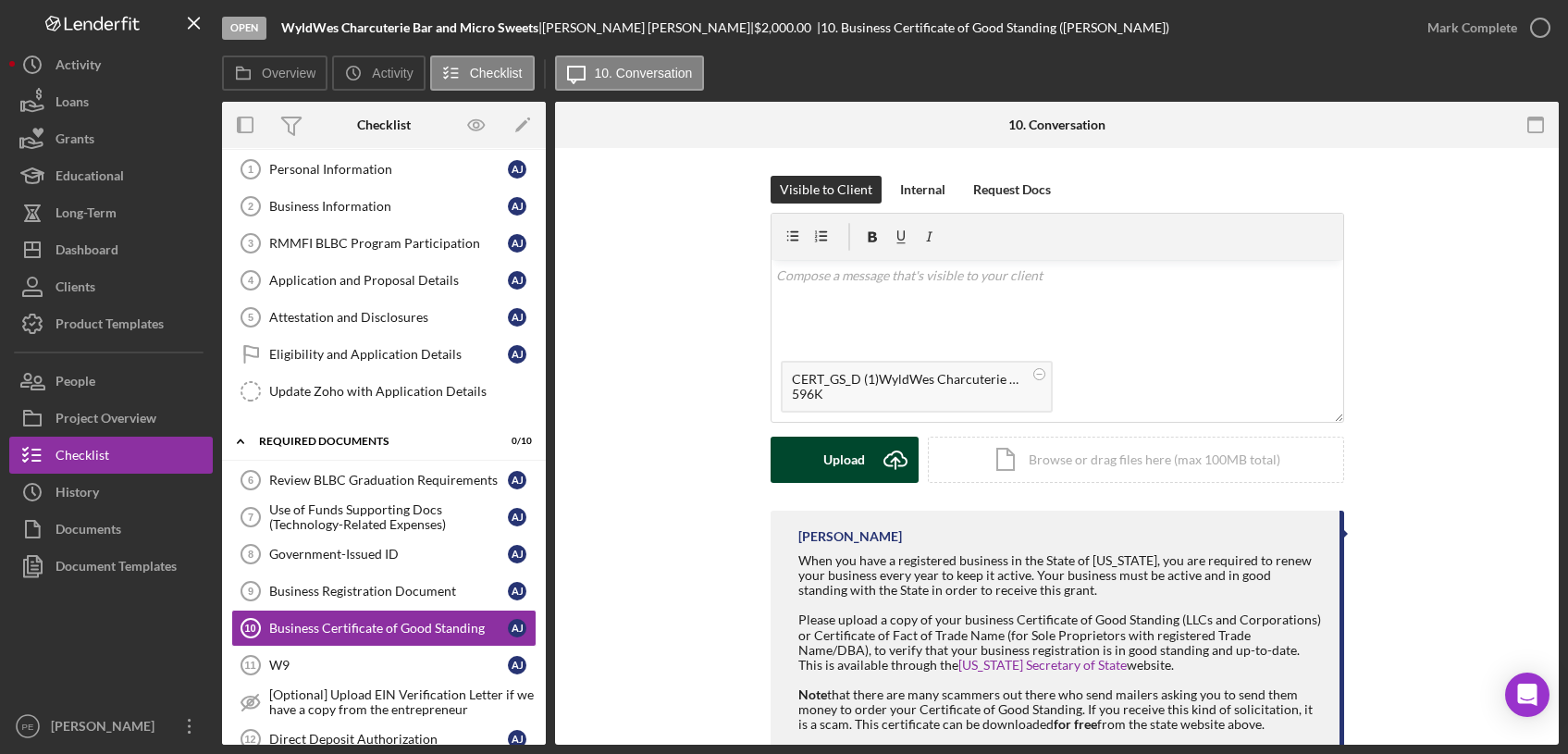
click at [824, 460] on div "Upload" at bounding box center [844, 459] width 42 height 46
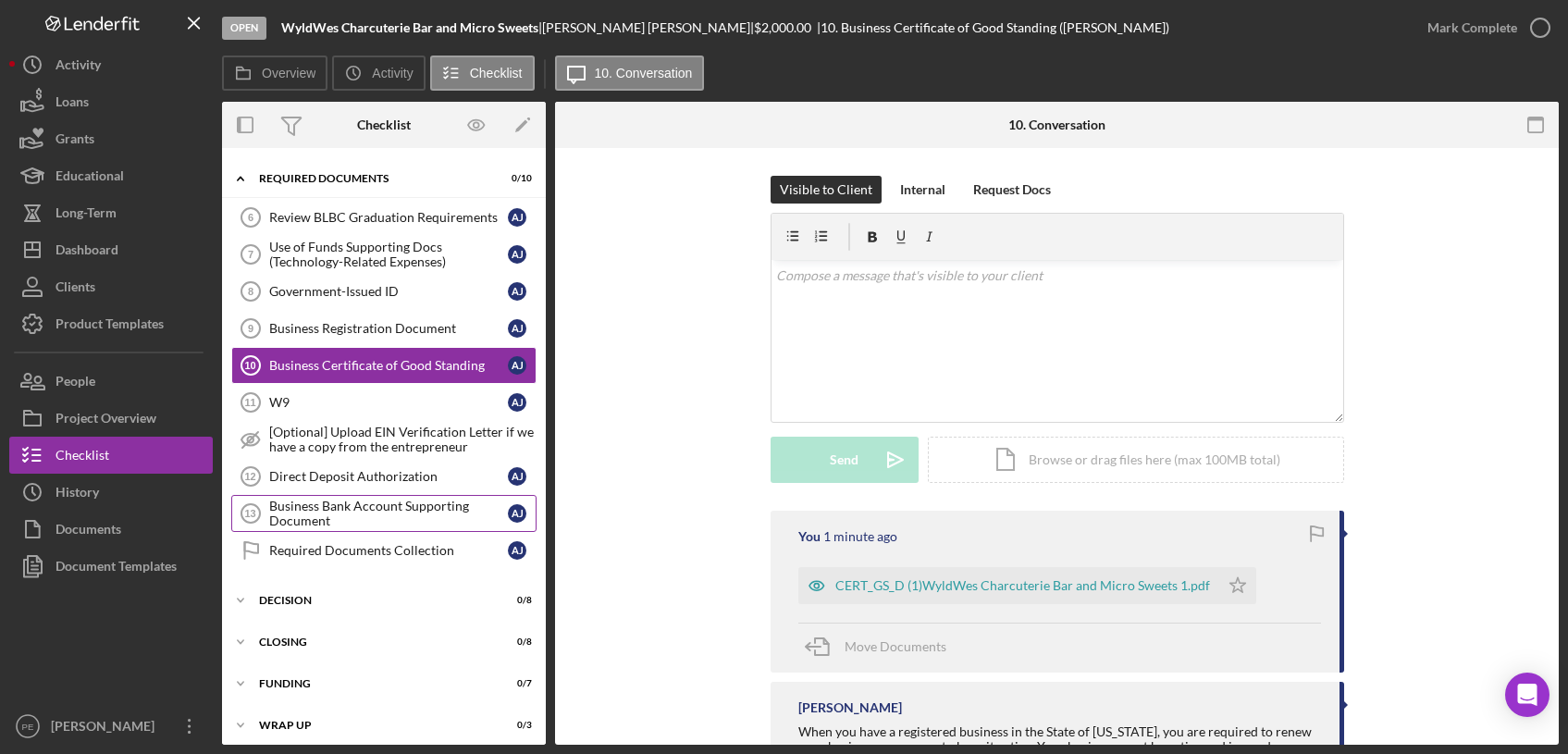
scroll to position [316, 0]
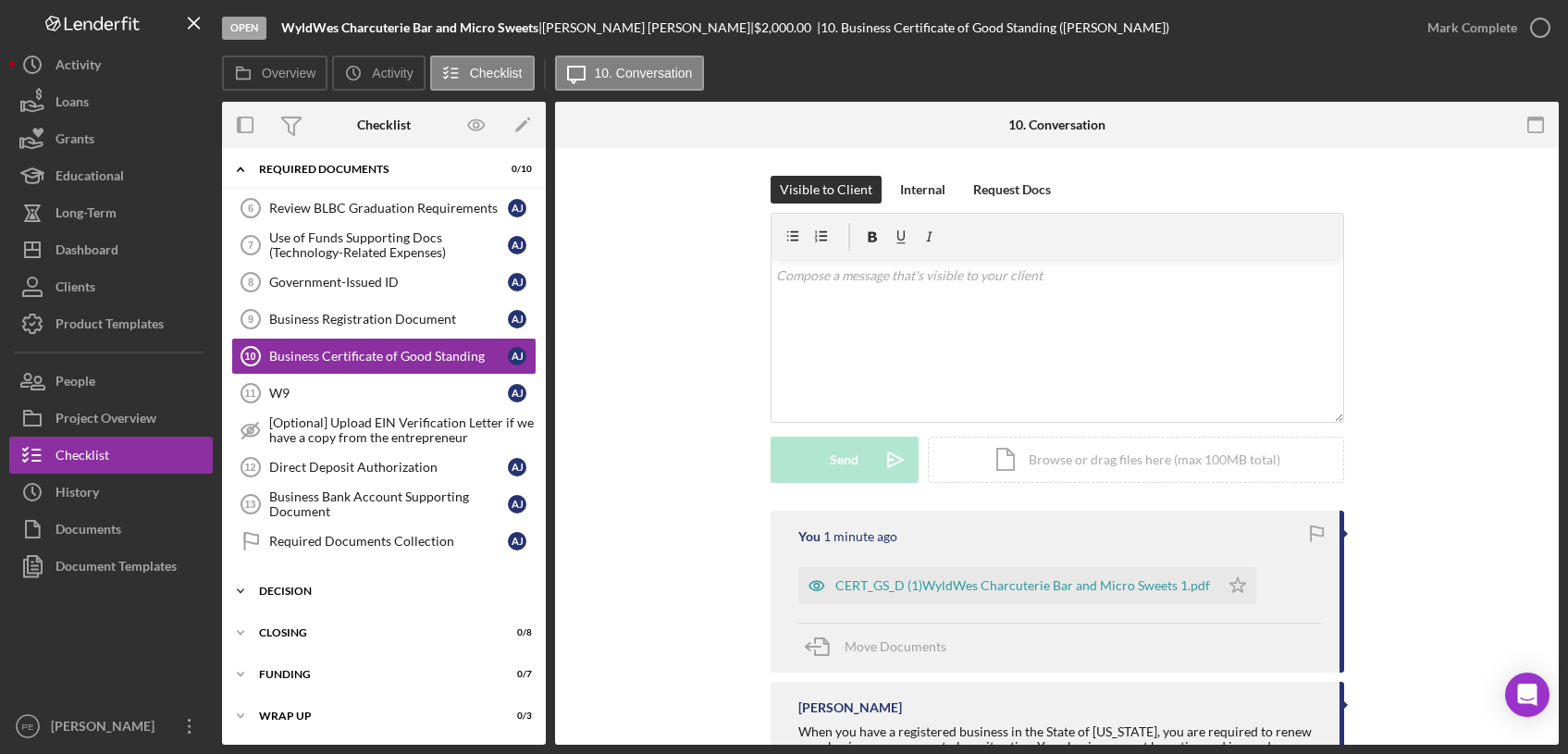
click at [294, 590] on div "Decision" at bounding box center [390, 591] width 263 height 11
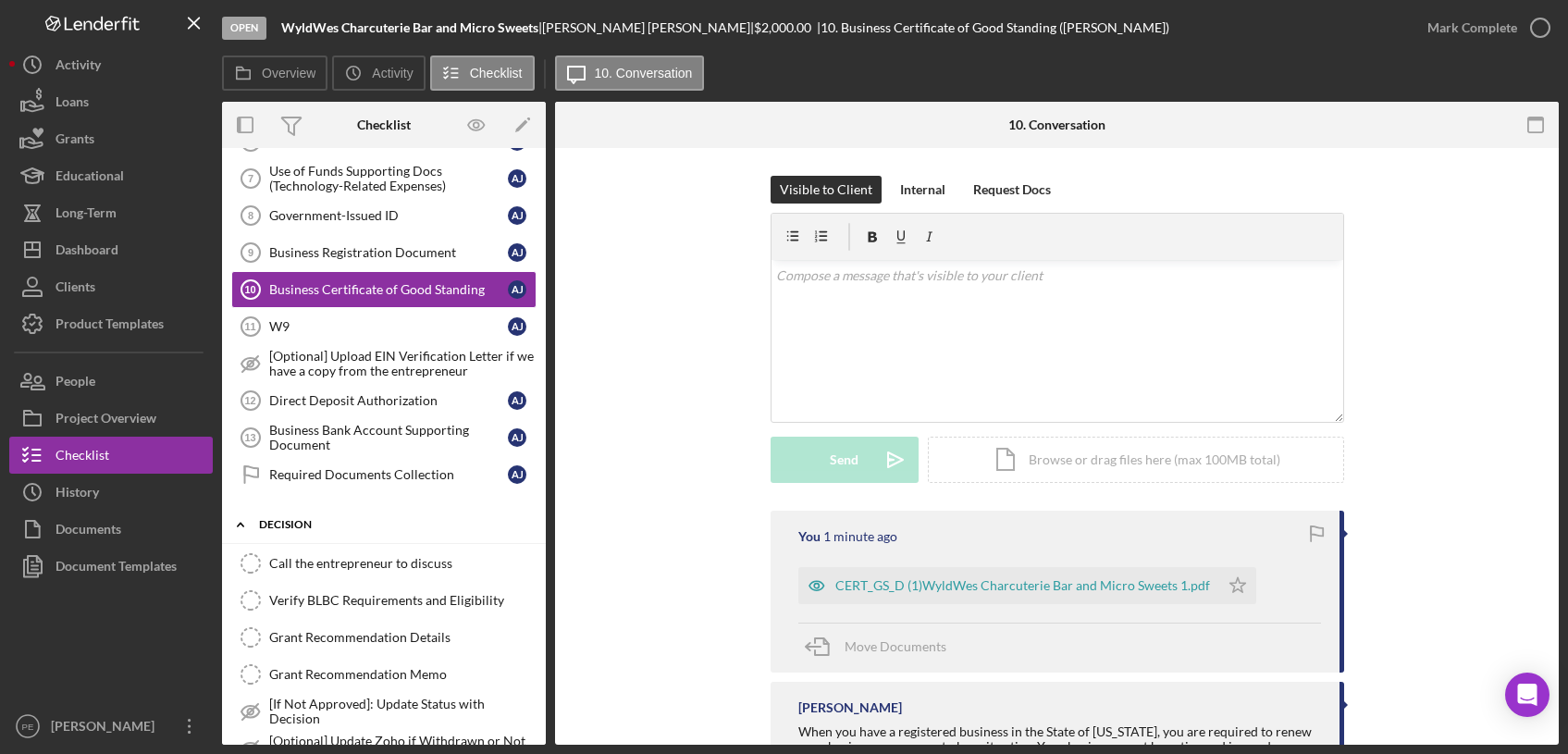
scroll to position [386, 0]
click at [294, 590] on div "Verify BLBC Requirements and Eligibility" at bounding box center [402, 598] width 266 height 15
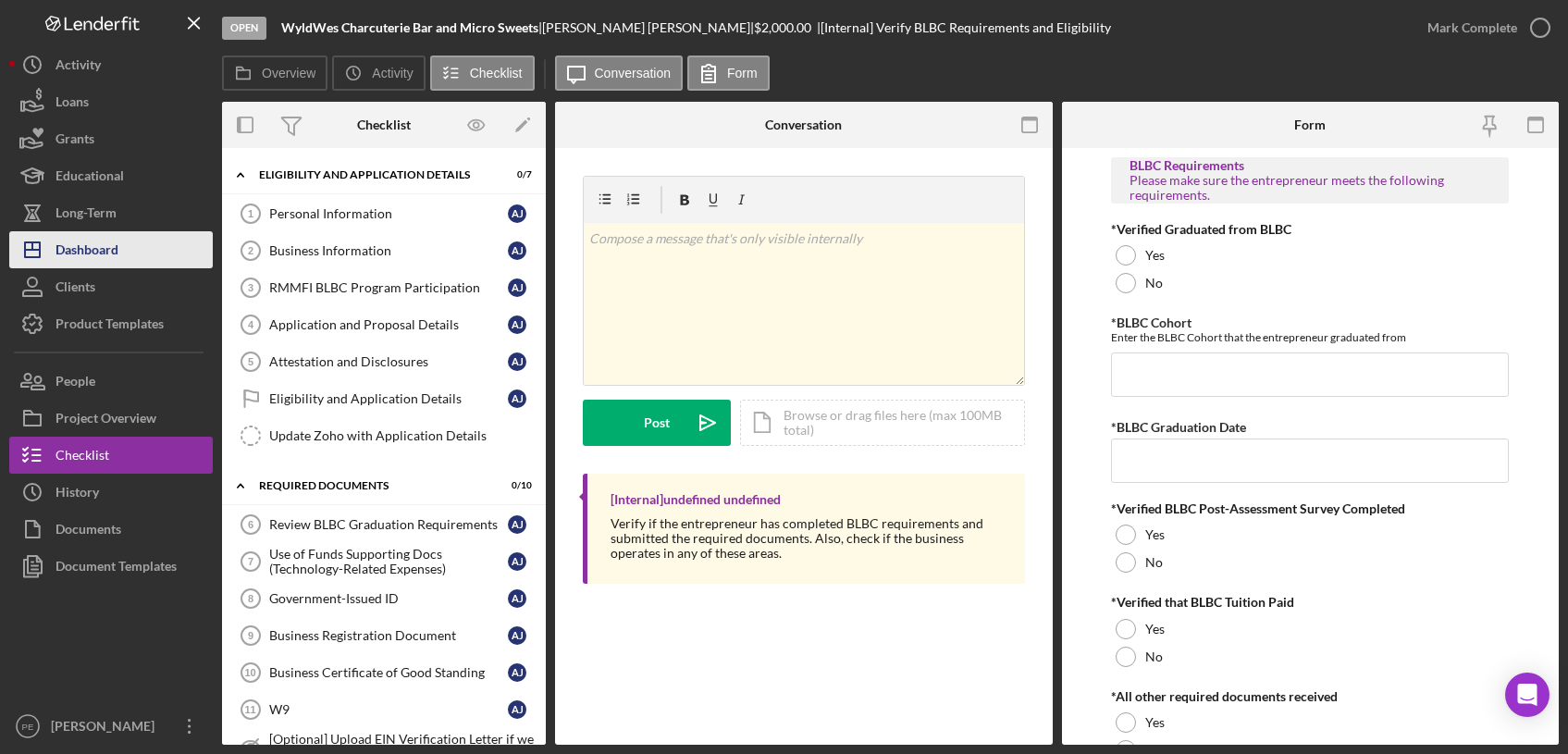
click at [122, 266] on button "Icon/Dashboard Dashboard" at bounding box center [111, 249] width 204 height 37
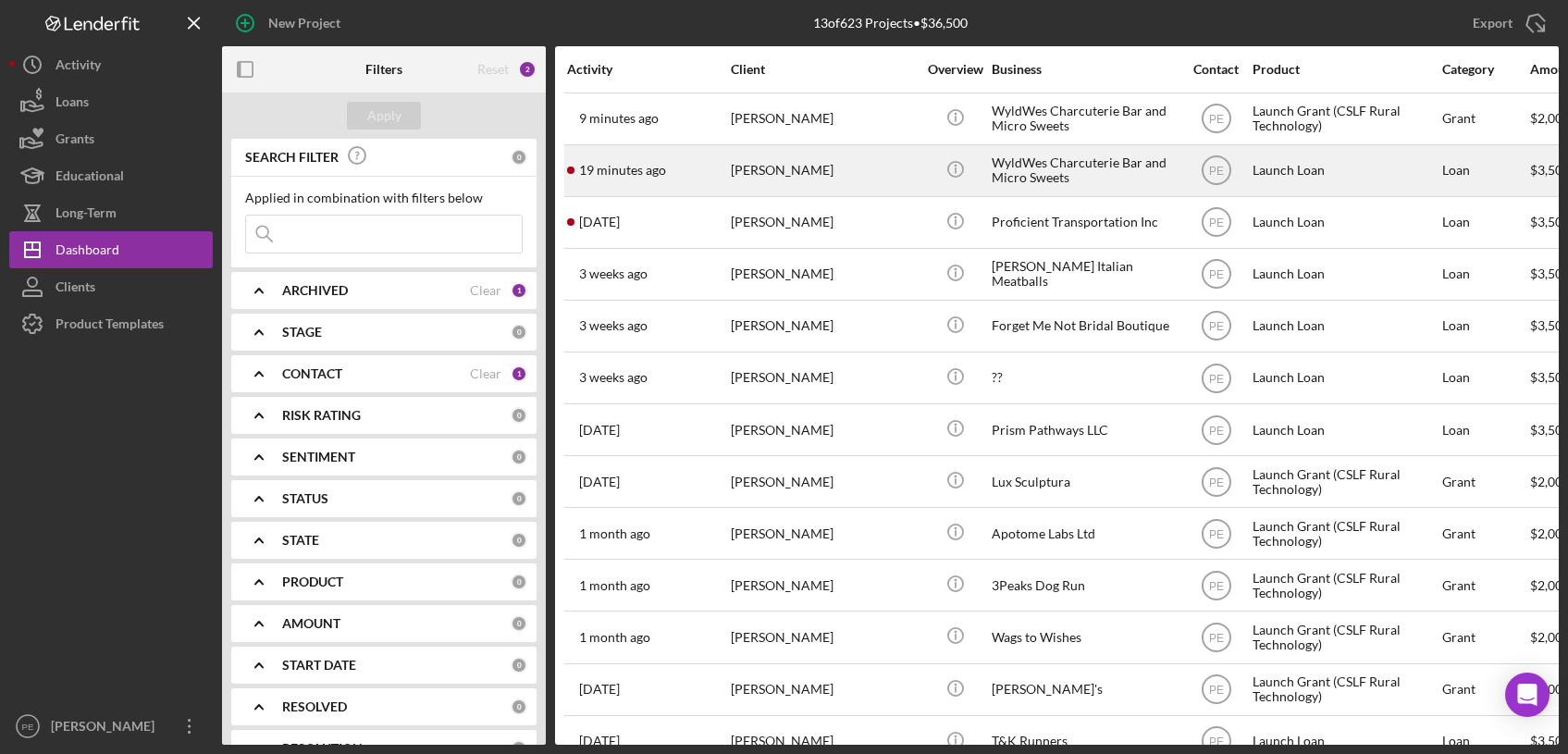
click at [819, 184] on div "Amanda Johnson" at bounding box center [822, 171] width 185 height 49
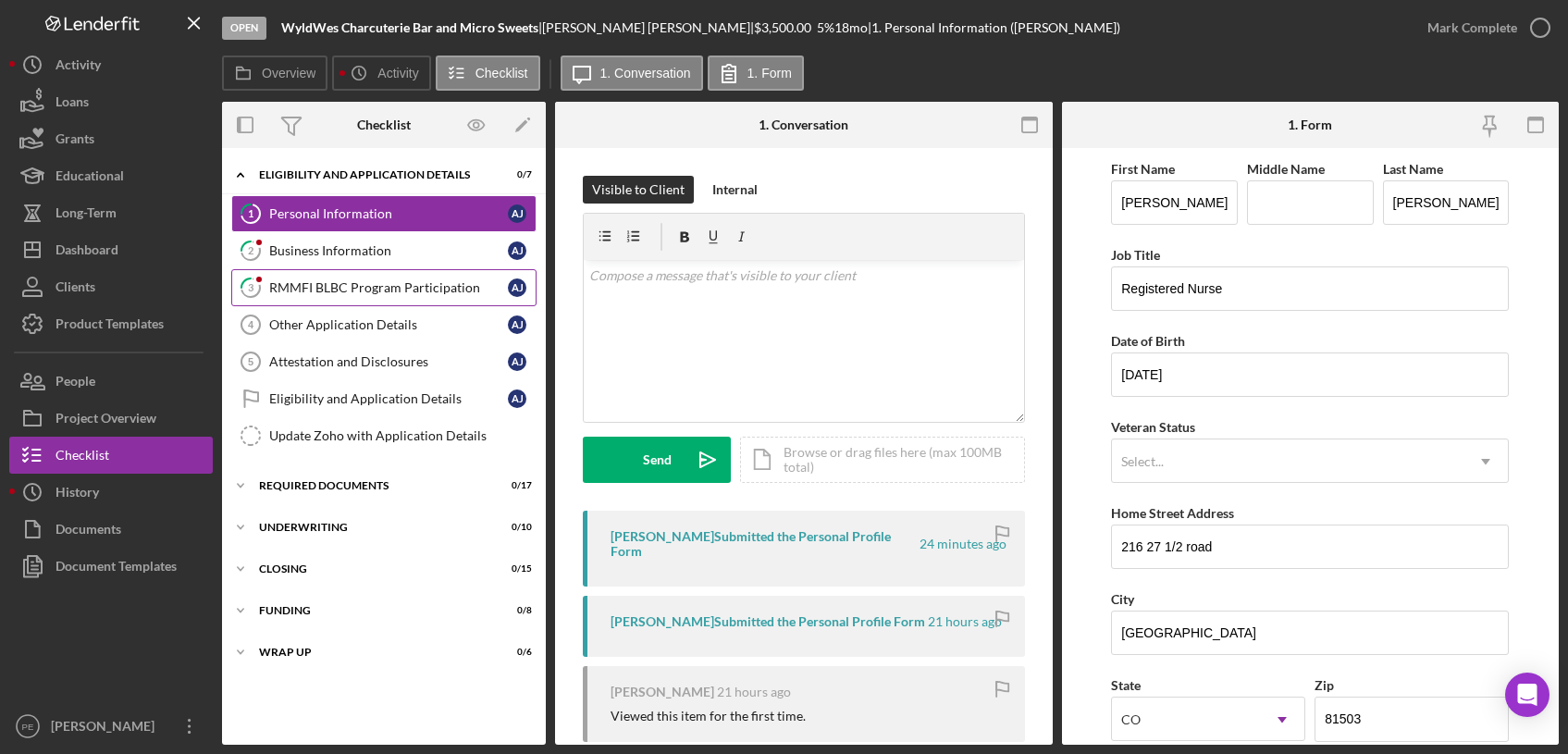
click at [434, 303] on link "3 RMMFI BLBC Program Participation A J" at bounding box center [384, 287] width 305 height 37
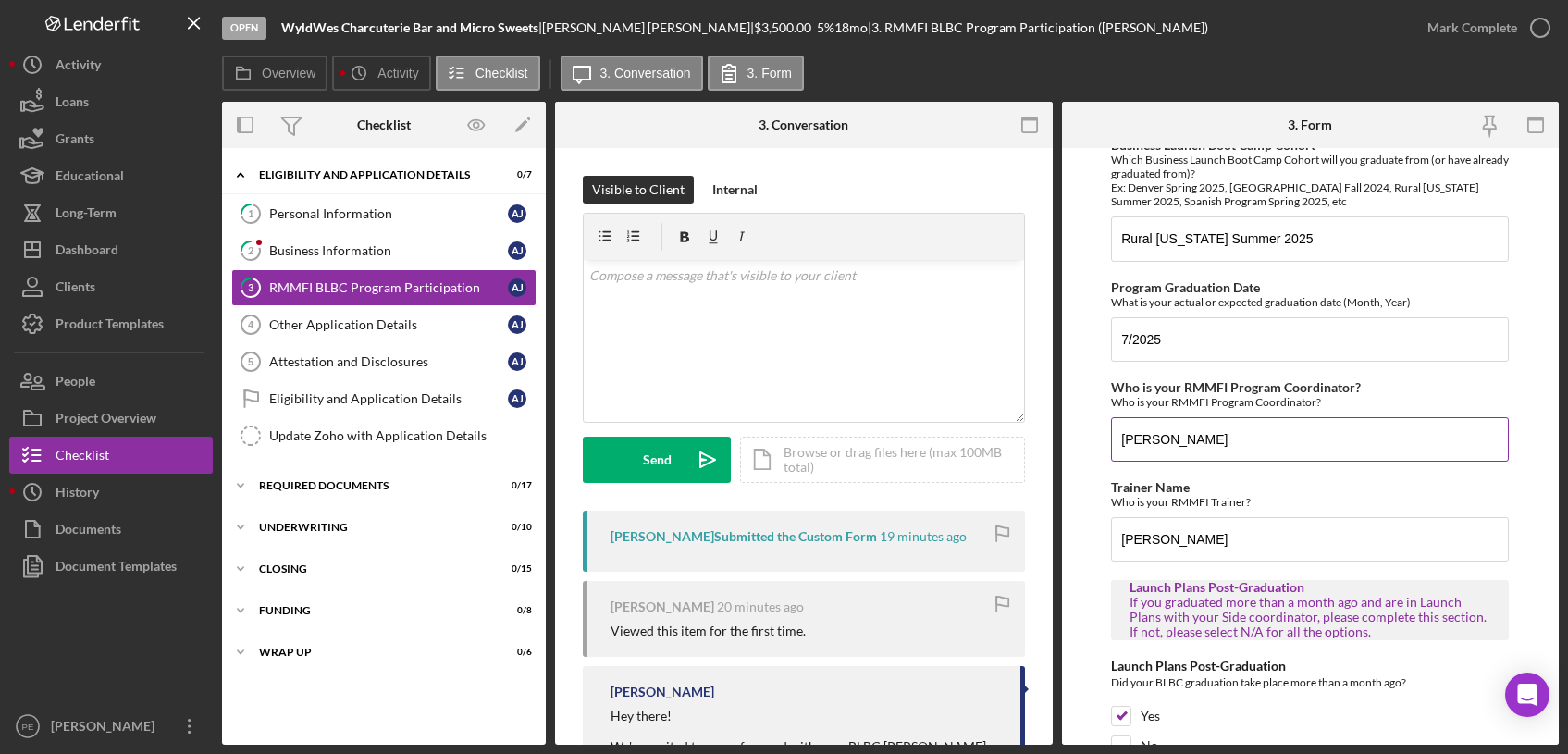
scroll to position [92, 0]
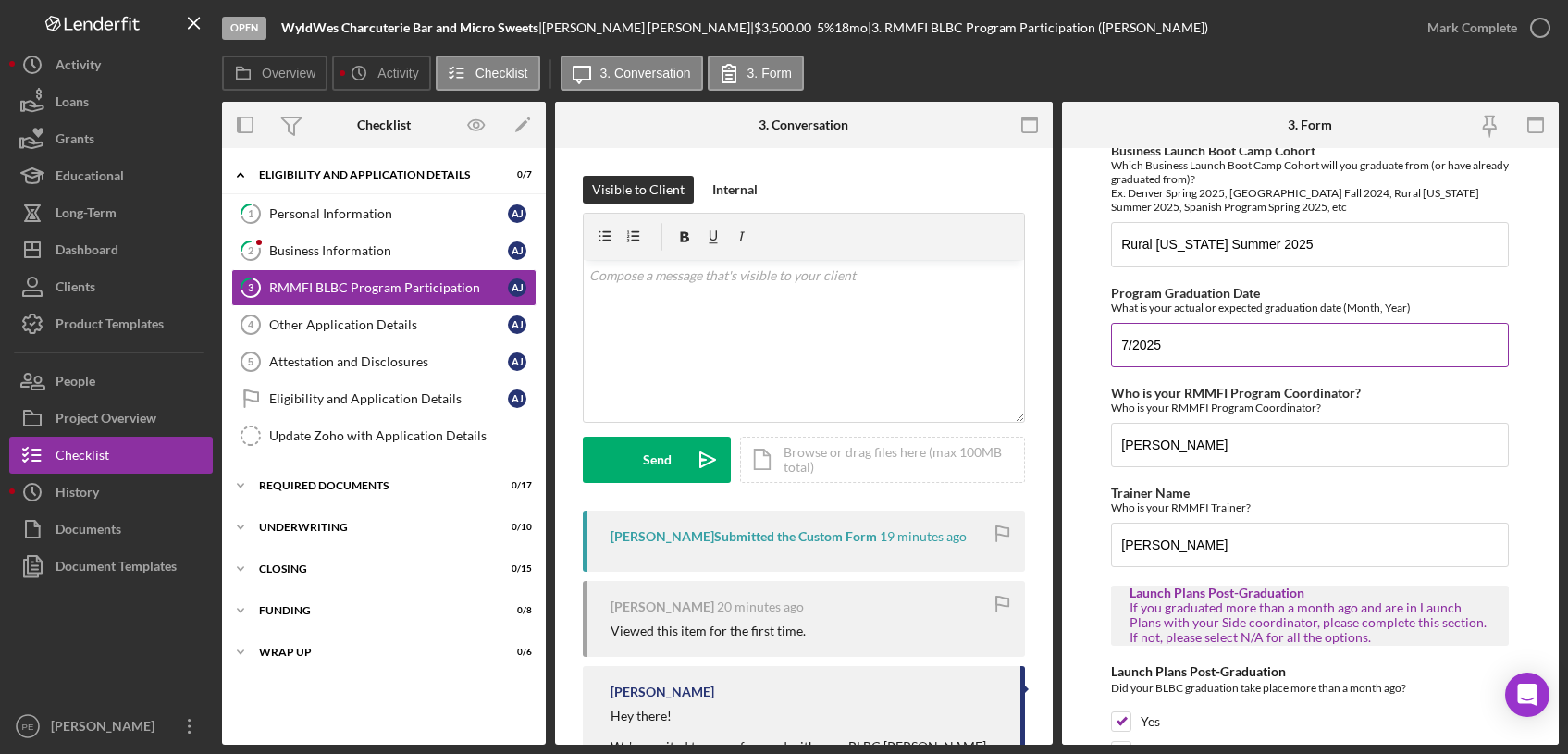
click at [1130, 342] on input "7/2025" at bounding box center [1309, 345] width 398 height 45
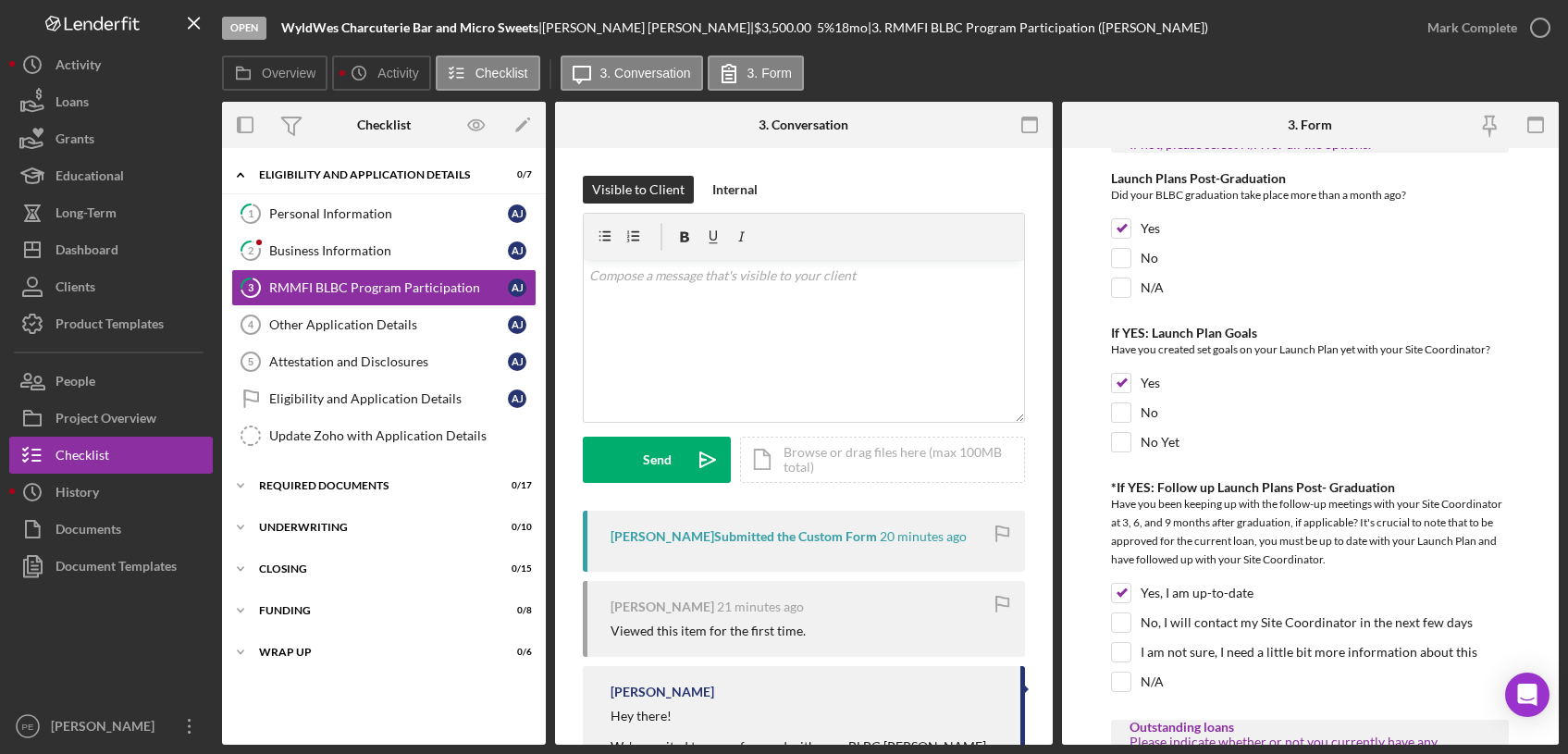
scroll to position [0, 0]
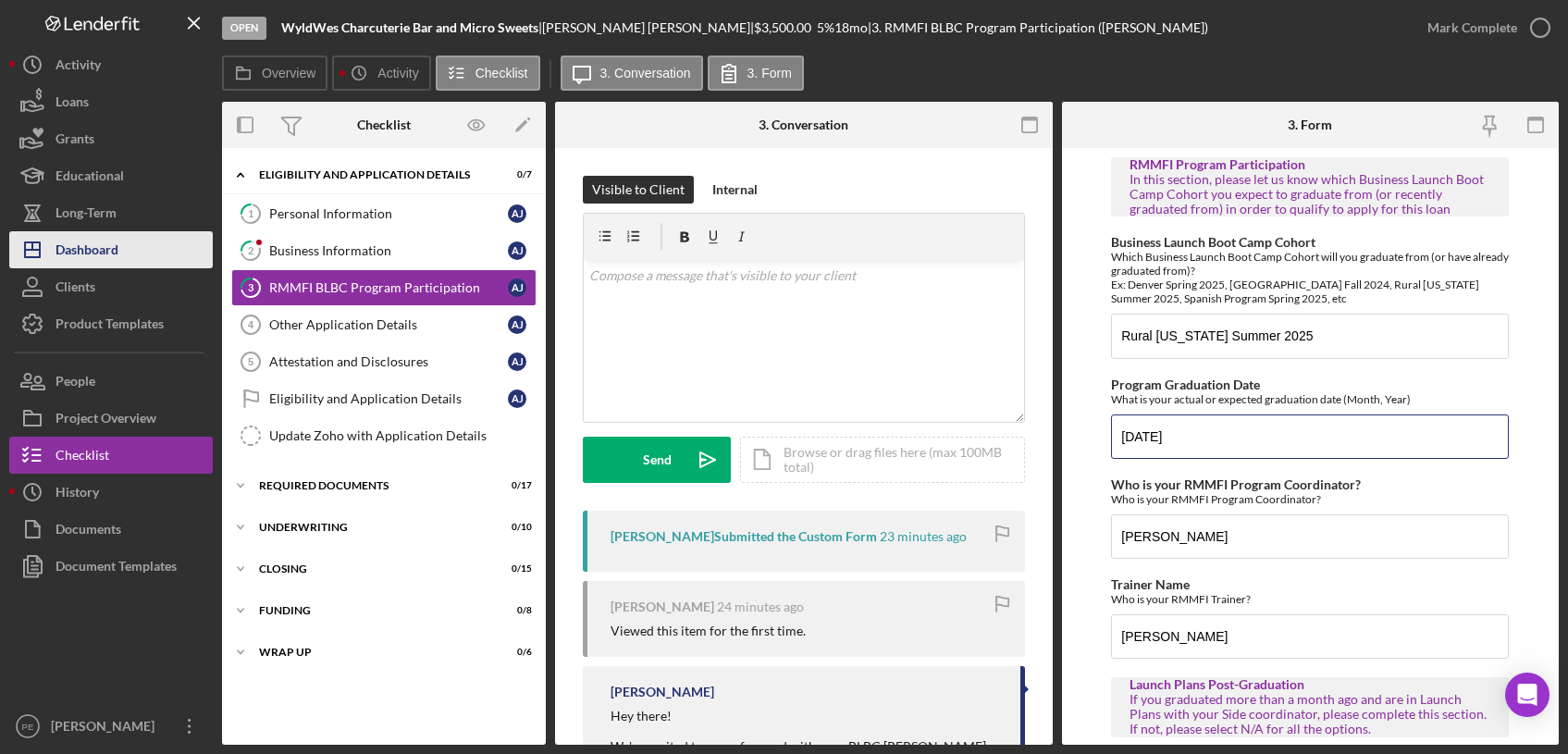
type input "7/23/2025"
click at [133, 249] on button "Icon/Dashboard Dashboard" at bounding box center [111, 249] width 204 height 37
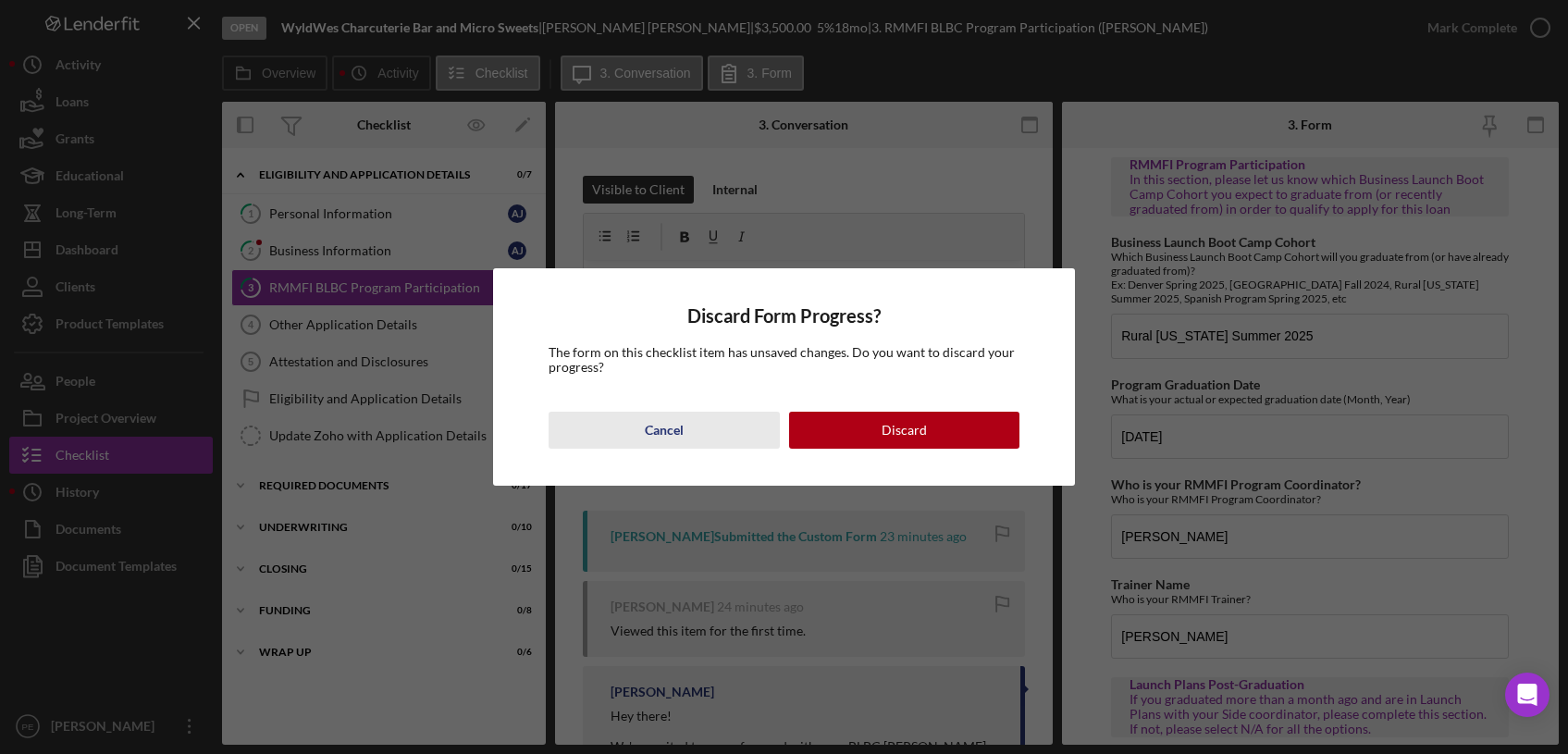
click at [681, 418] on div "Cancel" at bounding box center [663, 429] width 39 height 37
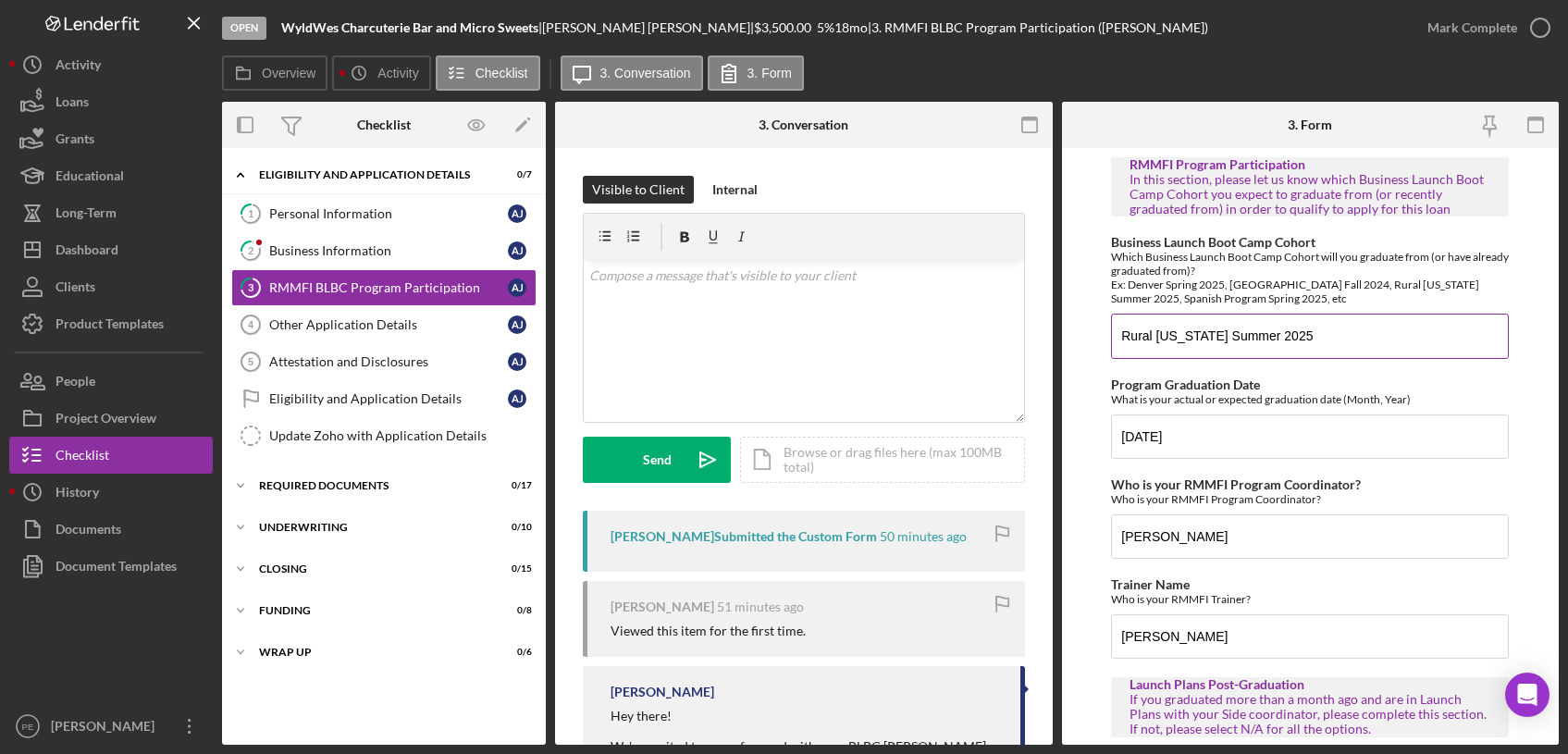
click at [1263, 339] on input "Rural Colorado Summer 2025" at bounding box center [1309, 335] width 398 height 45
